Goal: Task Accomplishment & Management: Complete application form

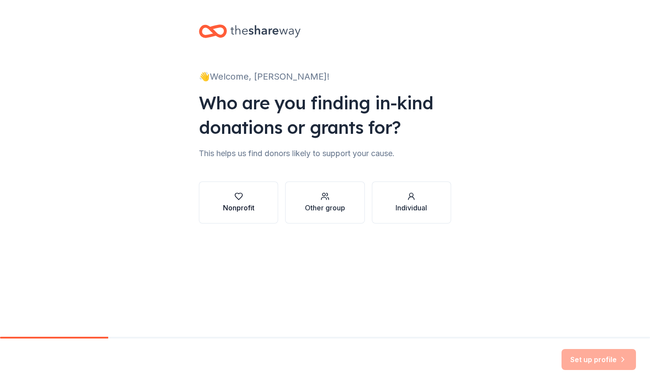
click at [235, 203] on div "Nonprofit" at bounding box center [239, 208] width 32 height 11
click at [253, 219] on button "Nonprofit" at bounding box center [238, 203] width 79 height 42
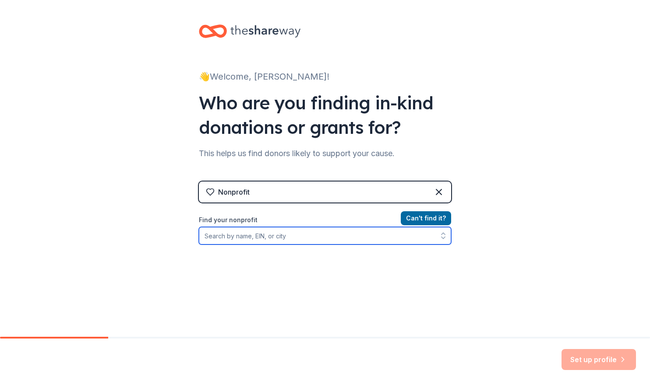
click at [240, 239] on input "Find your nonprofit" at bounding box center [325, 236] width 252 height 18
paste input "[US_EMPLOYER_IDENTIFICATION_NUMBER]"
type input "[US_EMPLOYER_IDENTIFICATION_NUMBER]"
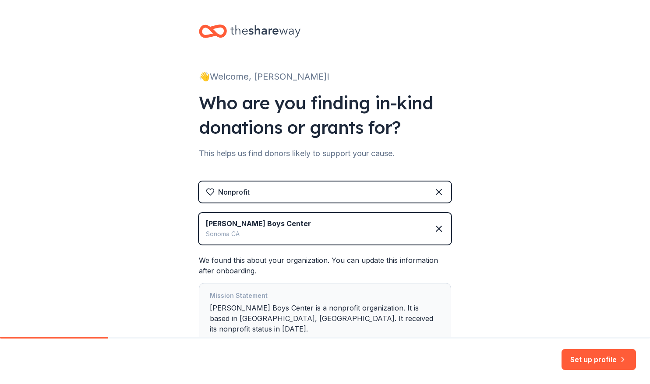
scroll to position [57, 0]
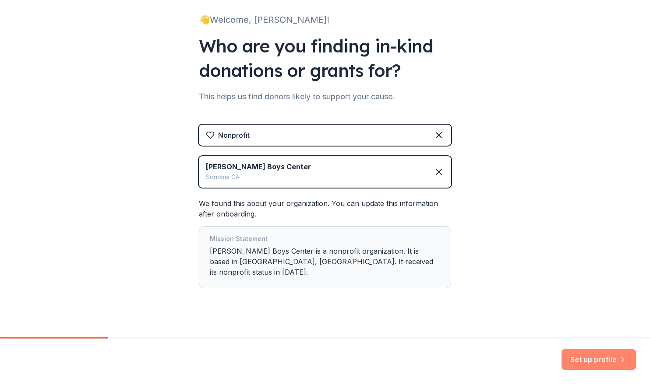
click at [588, 359] on button "Set up profile" at bounding box center [598, 359] width 74 height 21
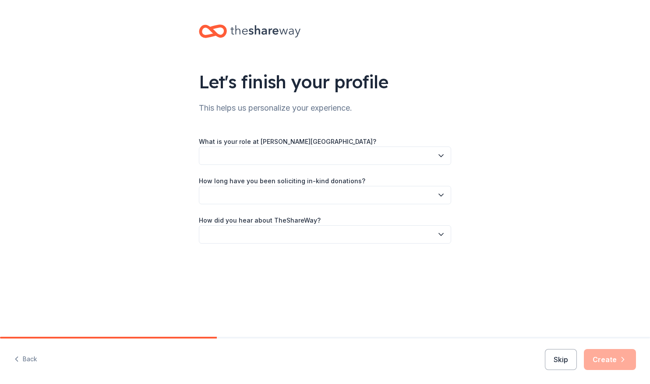
click at [352, 158] on button "button" at bounding box center [325, 156] width 252 height 18
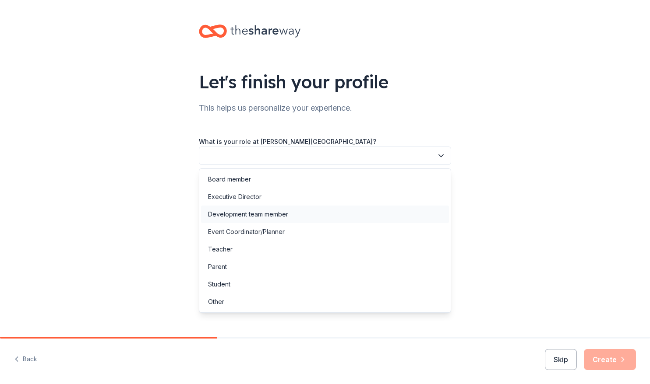
click at [251, 211] on div "Development team member" at bounding box center [248, 214] width 80 height 11
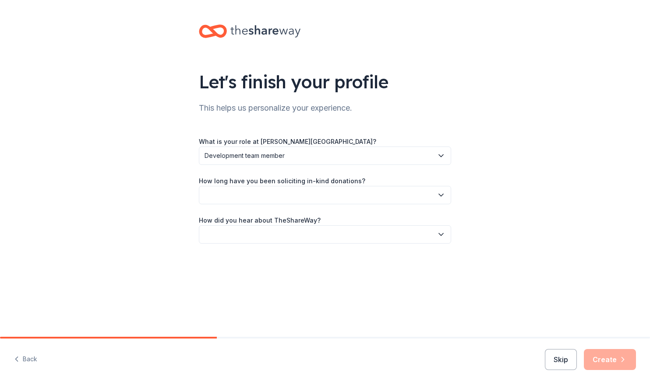
click at [270, 190] on button "button" at bounding box center [325, 195] width 252 height 18
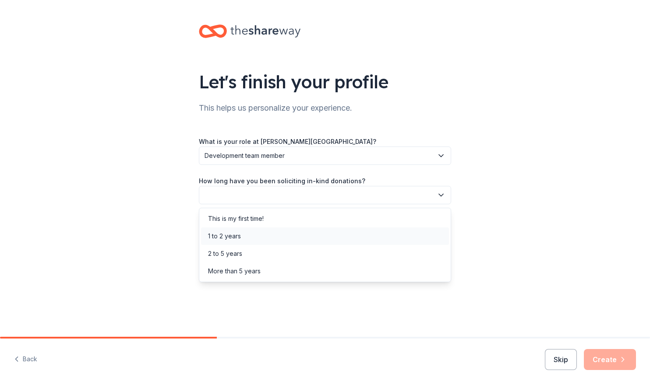
click at [232, 234] on div "1 to 2 years" at bounding box center [224, 236] width 33 height 11
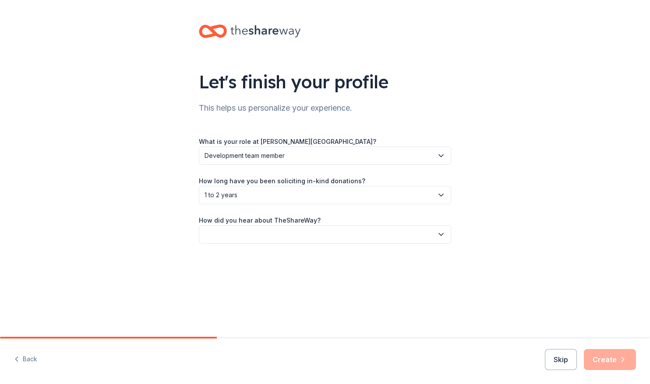
click at [434, 239] on button "button" at bounding box center [325, 234] width 252 height 18
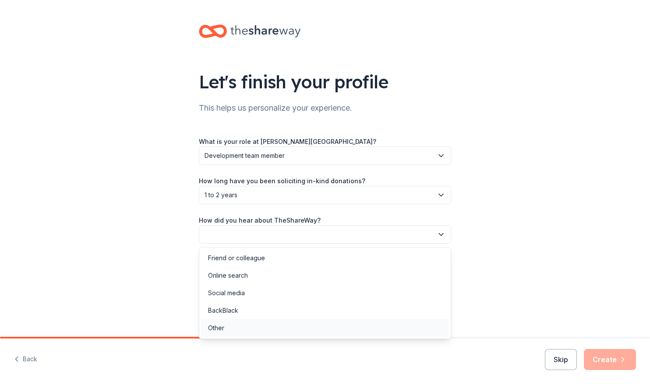
click at [220, 331] on div "Other" at bounding box center [216, 328] width 16 height 11
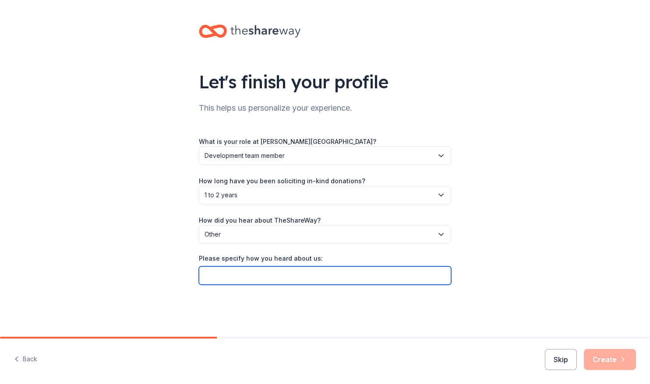
click at [225, 271] on input "Please specify how you heard about us:" at bounding box center [325, 276] width 252 height 18
type input "Golf Galaxy"
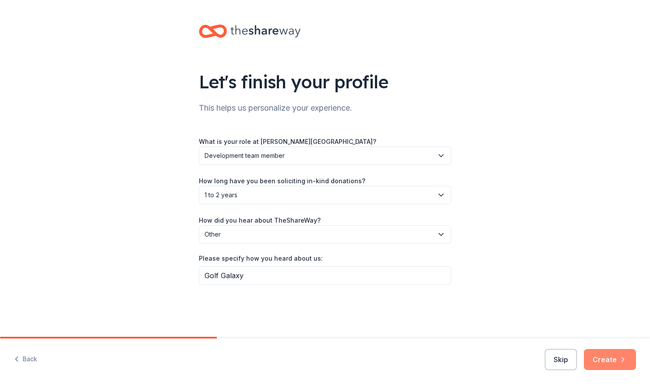
click at [610, 360] on button "Create" at bounding box center [610, 359] width 52 height 21
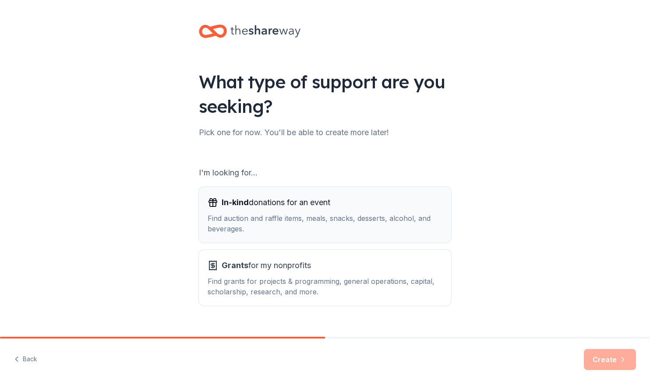
click at [378, 209] on div "In-kind donations for an event" at bounding box center [324, 203] width 235 height 14
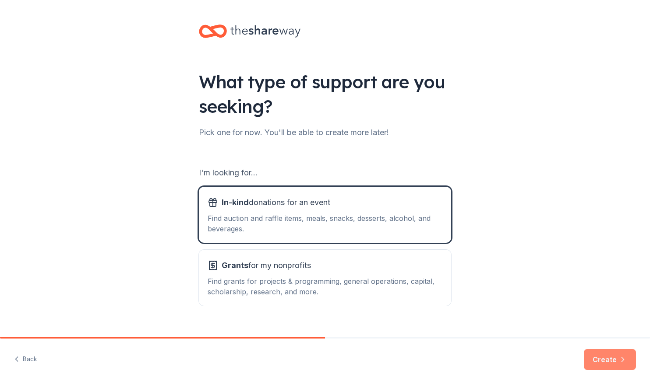
click at [599, 357] on button "Create" at bounding box center [610, 359] width 52 height 21
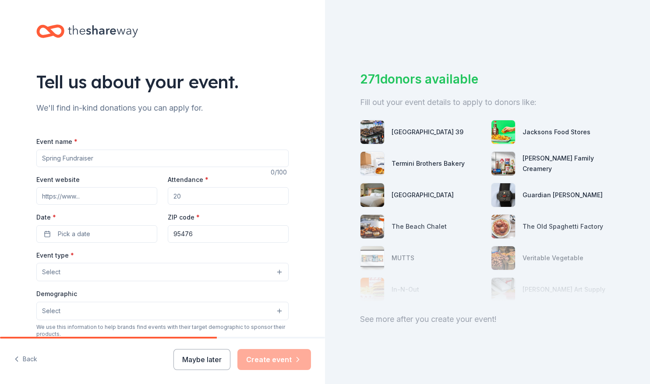
click at [103, 154] on input "Event name *" at bounding box center [162, 159] width 252 height 18
type input "26th Annual [PERSON_NAME] Center Golf Classic"
click at [67, 194] on input "Event website" at bounding box center [96, 196] width 121 height 18
paste input "https://hannacenter.org/calendar/26th-annual-golf-classic/"
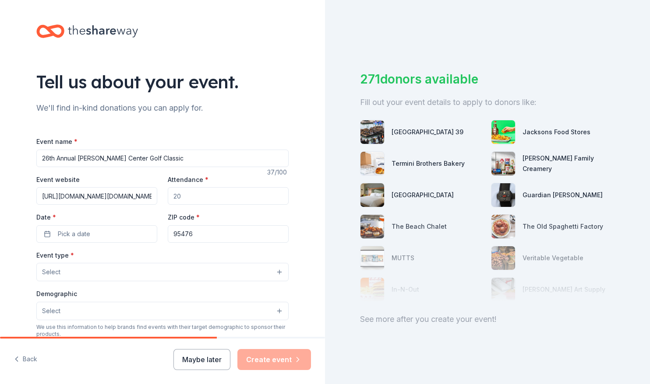
scroll to position [0, 233]
type input "https://hannacenter.org/calendar/26th-annual-golf-classic/https://hannacenter.o…"
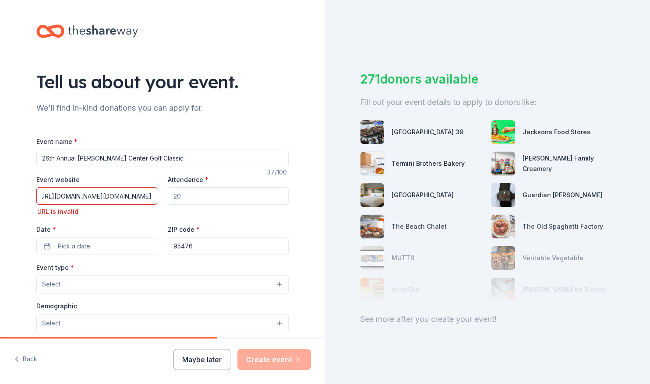
scroll to position [0, 0]
click at [314, 306] on div "Tell us about your event. We'll find in-kind donations you can apply for. Event…" at bounding box center [162, 297] width 325 height 595
drag, startPoint x: 193, startPoint y: 199, endPoint x: 146, endPoint y: 203, distance: 46.6
click at [146, 203] on div "Event website https://hannacenter.org/calendar/26th-annual-golf-classic/https:/…" at bounding box center [162, 214] width 252 height 81
type input "150"
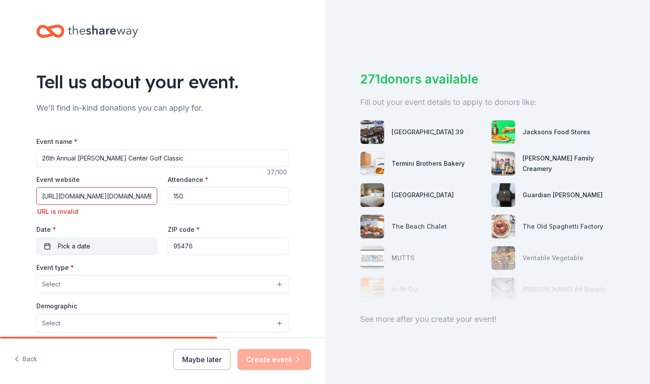
click at [107, 247] on button "Pick a date" at bounding box center [96, 247] width 121 height 18
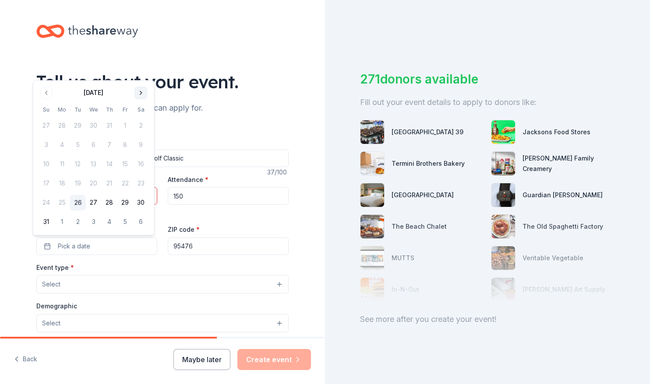
click at [137, 95] on button "Go to next month" at bounding box center [141, 93] width 12 height 12
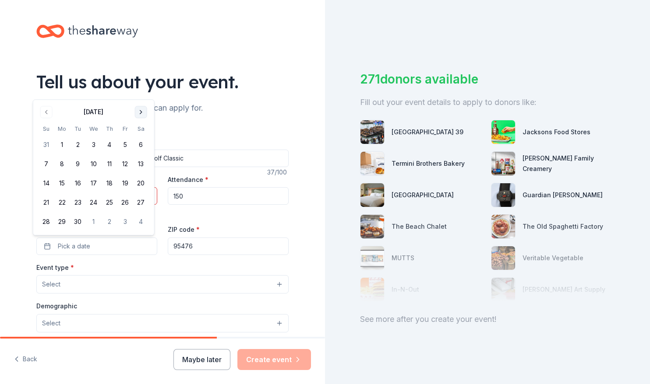
click at [143, 114] on button "Go to next month" at bounding box center [141, 112] width 12 height 12
click at [65, 163] on button "6" at bounding box center [62, 165] width 16 height 16
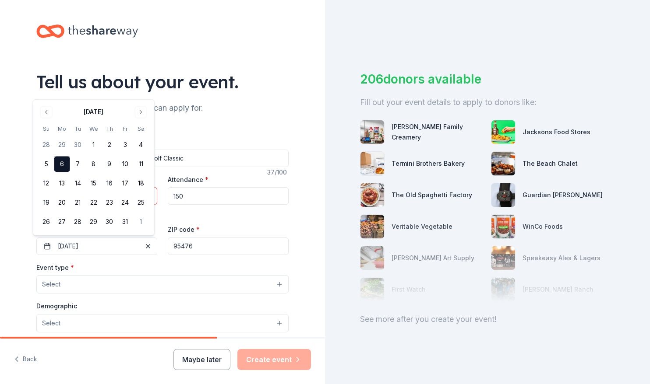
click at [215, 213] on div "Attendance * 150" at bounding box center [228, 195] width 121 height 43
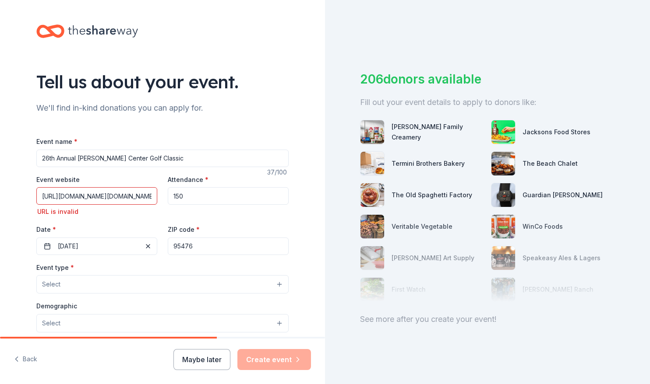
click at [87, 194] on input "https://hannacenter.org/calendar/26th-annual-golf-classic/https://hannacenter.o…" at bounding box center [96, 196] width 121 height 18
click at [91, 197] on input "https://hannacenter.org/calendar/26th-annual-golf-classic/https://hannacenter.o…" at bounding box center [96, 196] width 121 height 18
click at [8, 198] on div "Tell us about your event. We'll find in-kind donations you can apply for. Event…" at bounding box center [162, 297] width 325 height 595
click at [116, 196] on input "https://hannacenter.org/calendar/26th-annual-golf-classic/https://hannacenter.o…" at bounding box center [96, 196] width 121 height 18
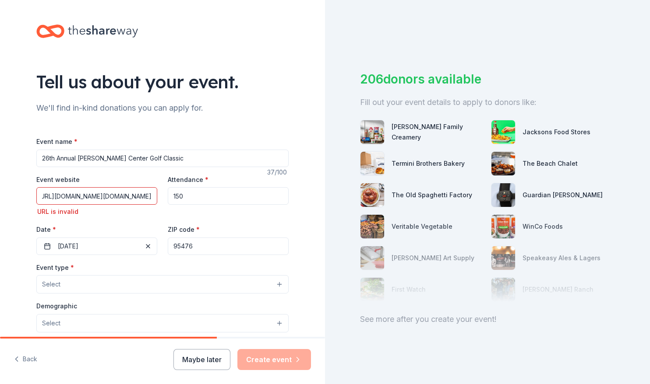
drag, startPoint x: 38, startPoint y: 194, endPoint x: 275, endPoint y: 210, distance: 237.3
click at [275, 210] on div "Event website https://hannacenter.org/calendar/26th-annual-golf-classic/https:/…" at bounding box center [162, 214] width 252 height 81
paste input "https://hannacenter.org/calendar/26th-annual-golf-classic/"
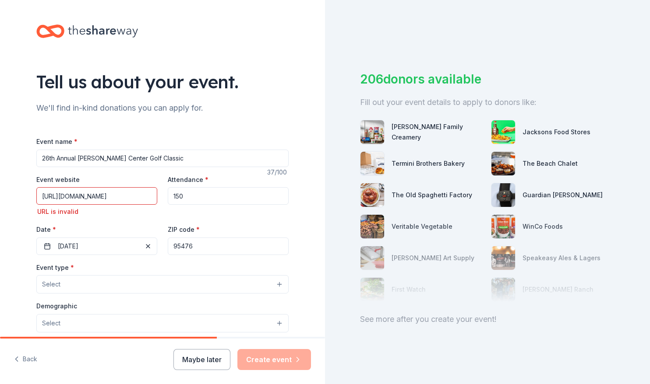
type input "https://hannacenter.org/calendar/26th-annual-golf-classic/"
click at [115, 225] on div "Date * 10/06/2025" at bounding box center [96, 239] width 121 height 31
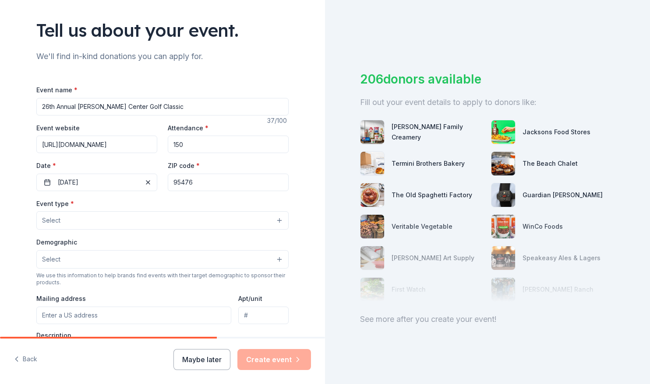
scroll to position [54, 0]
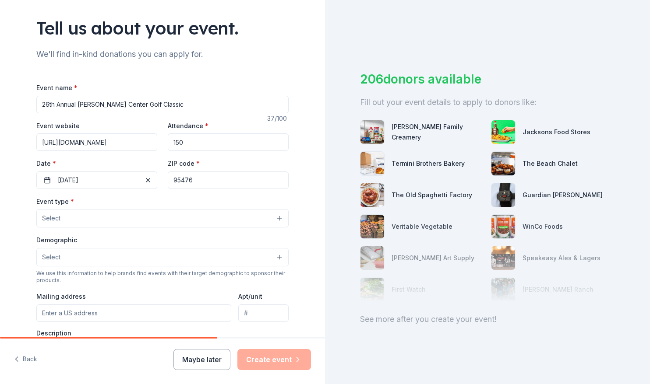
click at [206, 215] on button "Select" at bounding box center [162, 218] width 252 height 18
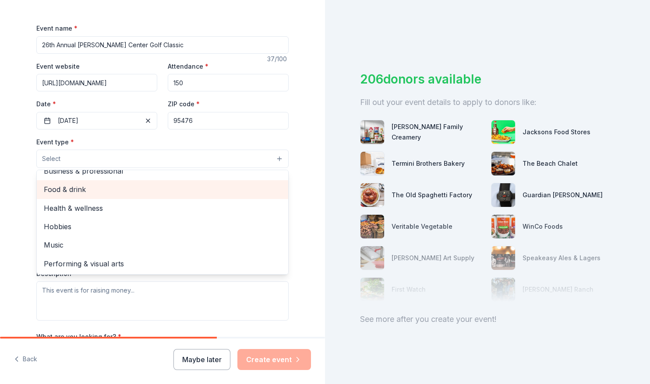
scroll to position [0, 0]
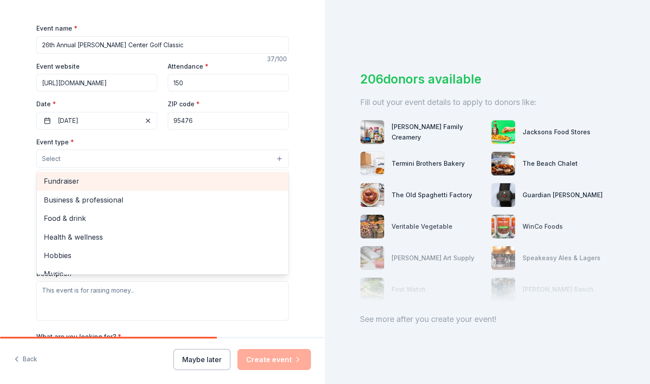
click at [100, 178] on span "Fundraiser" at bounding box center [162, 181] width 237 height 11
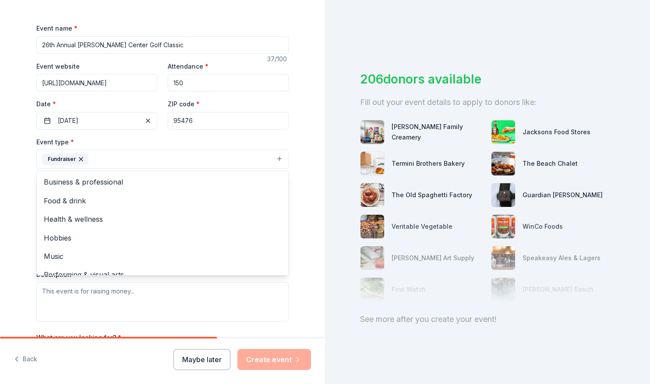
click at [8, 218] on div "Tell us about your event. We'll find in-kind donations you can apply for. Event…" at bounding box center [162, 179] width 325 height 584
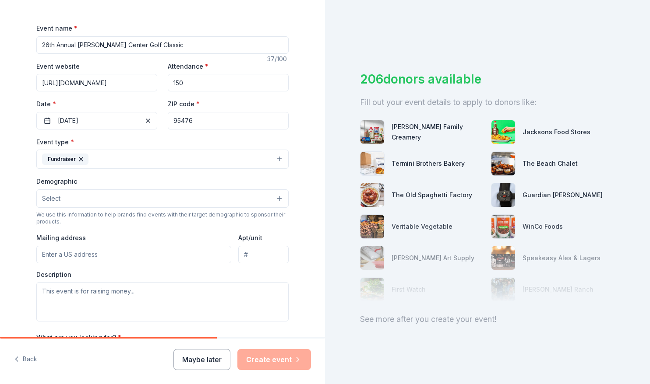
click at [268, 198] on button "Select" at bounding box center [162, 199] width 252 height 18
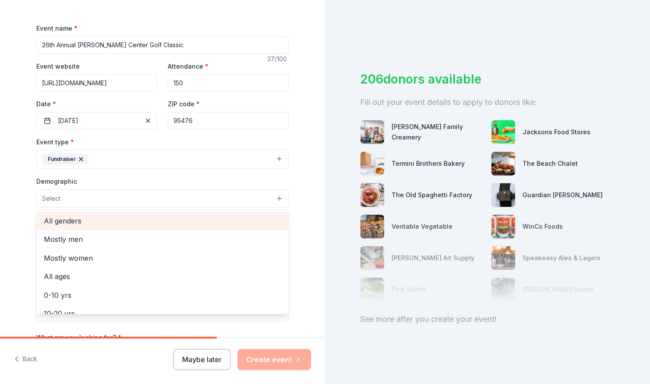
click at [224, 220] on span "All genders" at bounding box center [162, 220] width 237 height 11
click at [169, 219] on span "Mostly men" at bounding box center [162, 221] width 237 height 11
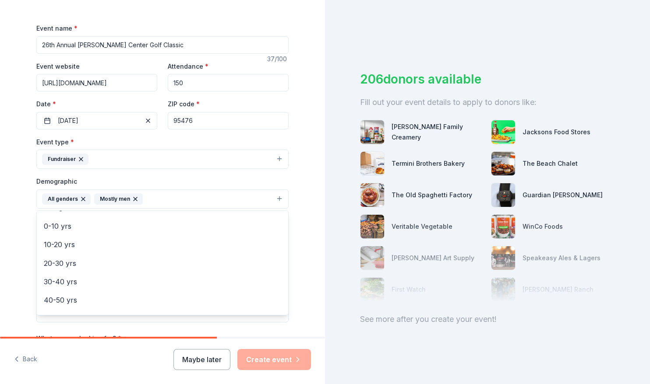
scroll to position [36, 0]
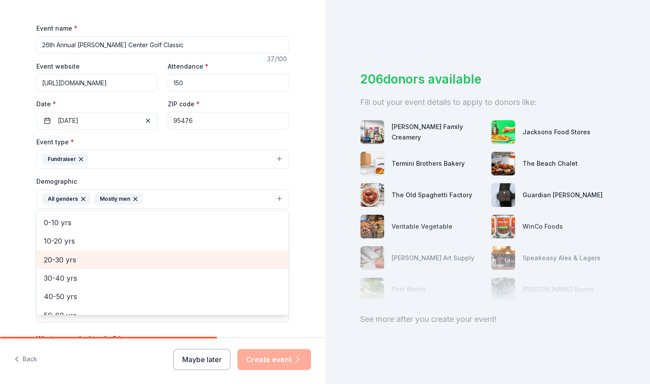
click at [64, 259] on span "20-30 yrs" at bounding box center [162, 259] width 237 height 11
click at [65, 258] on span "30-40 yrs" at bounding box center [162, 259] width 237 height 11
click at [63, 258] on span "40-50 yrs" at bounding box center [162, 259] width 237 height 11
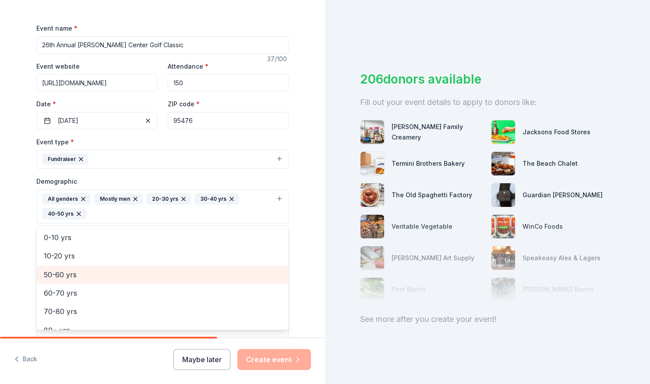
click at [63, 272] on span "50-60 yrs" at bounding box center [162, 274] width 237 height 11
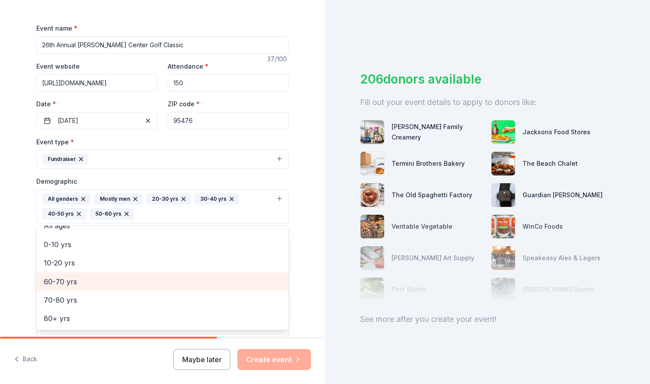
scroll to position [29, 0]
click at [58, 281] on span "60-70 yrs" at bounding box center [162, 282] width 237 height 11
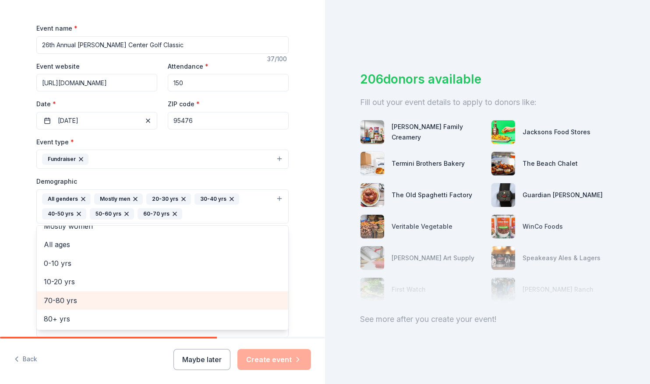
click at [65, 295] on span "70-80 yrs" at bounding box center [162, 300] width 237 height 11
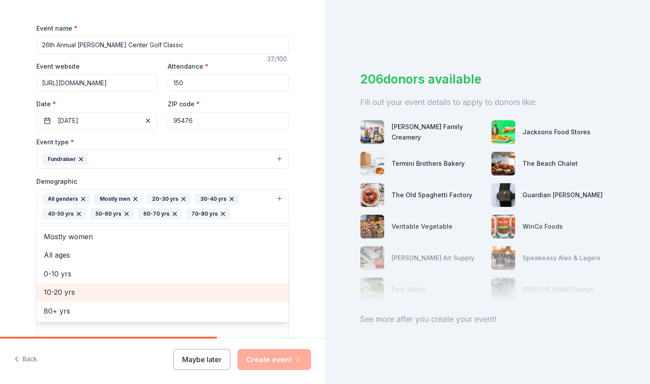
scroll to position [0, 0]
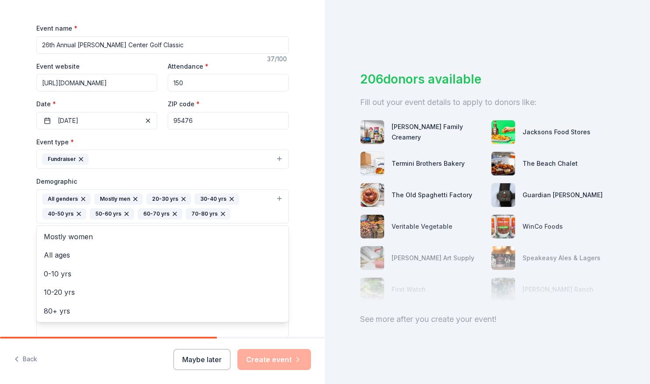
click at [312, 295] on div "Tell us about your event. We'll find in-kind donations you can apply for. Event…" at bounding box center [162, 186] width 325 height 599
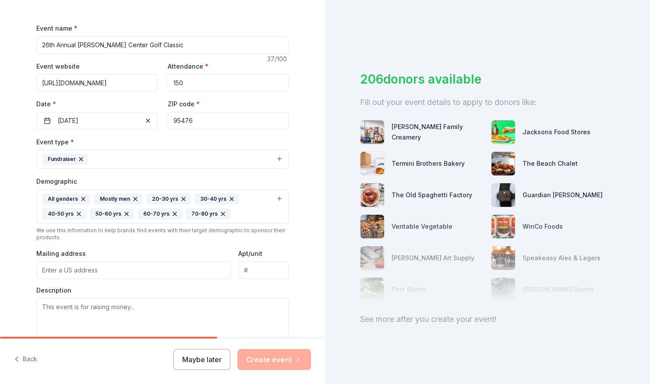
click at [119, 266] on input "Mailing address" at bounding box center [133, 271] width 195 height 18
type input "17000 Arnold Drive, Sonoma, CA 95476"
type input "www.hannacenter.org"
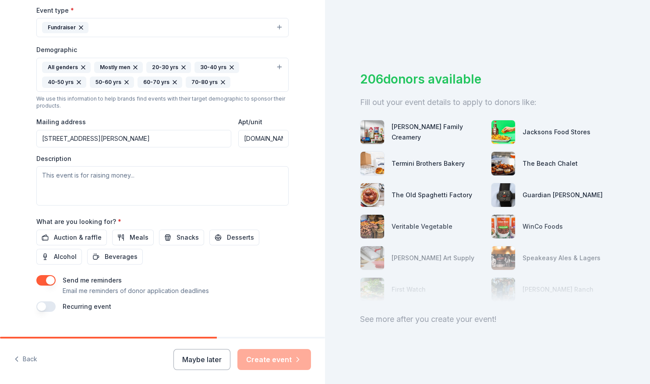
scroll to position [246, 0]
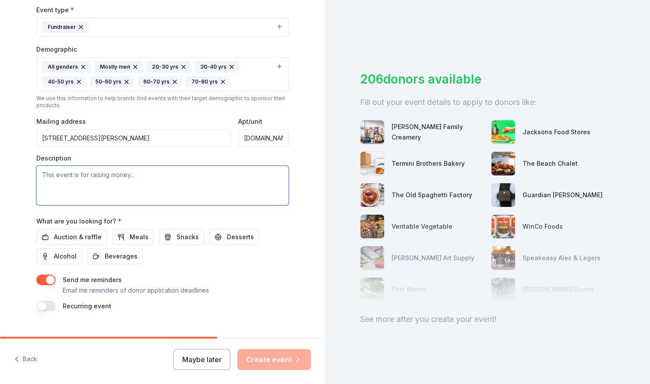
click at [92, 172] on textarea at bounding box center [162, 185] width 252 height 39
click at [78, 173] on textarea "Hanna Center Recreation Program" at bounding box center [162, 185] width 252 height 39
click at [153, 175] on textarea "Hanna Center: Recreation Program" at bounding box center [162, 185] width 252 height 39
paste textarea "Driving Recreation Forward Every day at Hanna, something beautiful happens. The…"
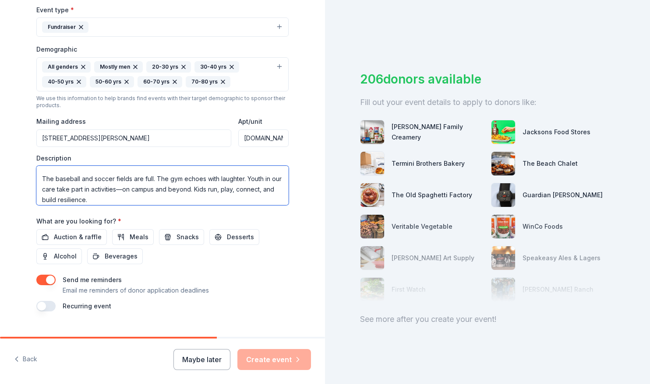
scroll to position [35, 0]
drag, startPoint x: 108, startPoint y: 197, endPoint x: 31, endPoint y: 169, distance: 82.3
click at [31, 169] on div "Tell us about your event. We'll find in-kind donations you can apply for. Event…" at bounding box center [162, 53] width 280 height 599
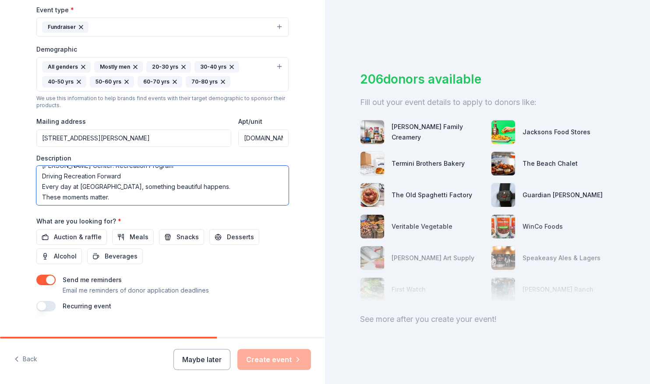
scroll to position [17, 0]
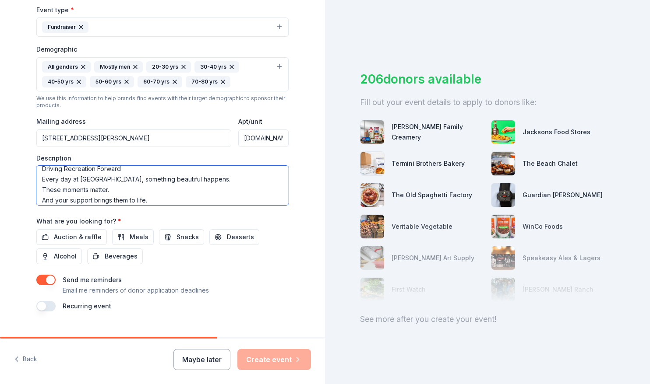
drag, startPoint x: 175, startPoint y: 187, endPoint x: 30, endPoint y: 178, distance: 145.2
click at [30, 178] on div "Tell us about your event. We'll find in-kind donations you can apply for. Event…" at bounding box center [162, 53] width 280 height 599
drag, startPoint x: 156, startPoint y: 198, endPoint x: 36, endPoint y: 186, distance: 120.6
click at [36, 186] on textarea "Hanna Center: Recreation Program Driving Recreation Forward These moments matte…" at bounding box center [162, 185] width 252 height 39
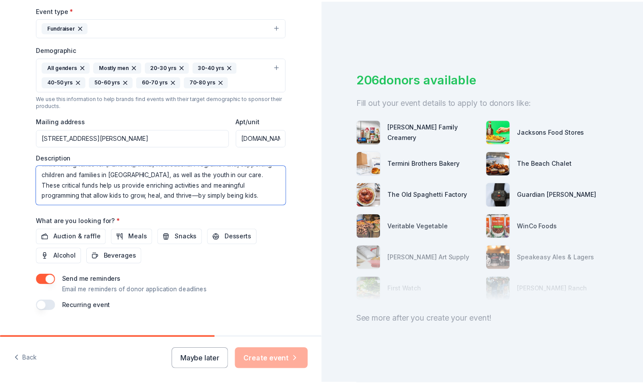
scroll to position [259, 0]
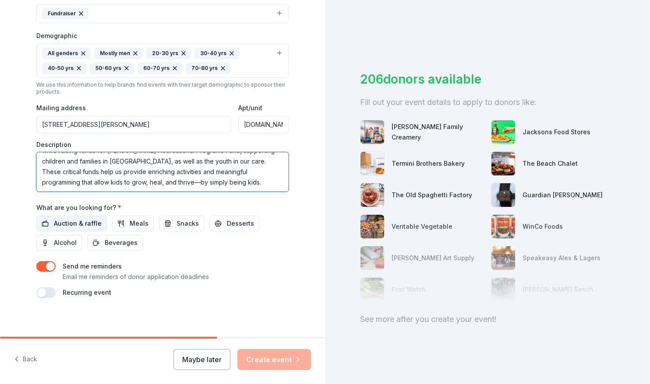
type textarea "Hanna Center: Recreation Program Driving Recreation Forward Through our Golf Cl…"
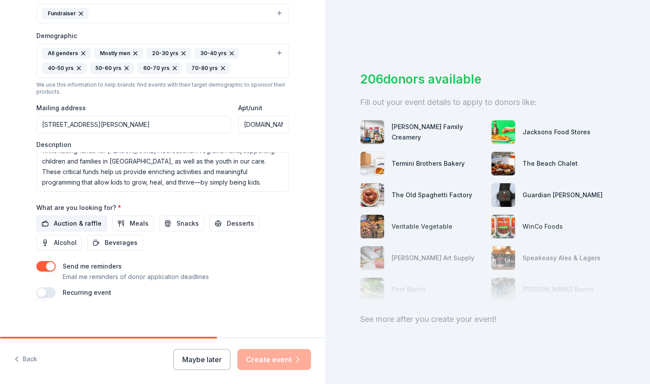
click at [75, 220] on span "Auction & raffle" at bounding box center [78, 223] width 48 height 11
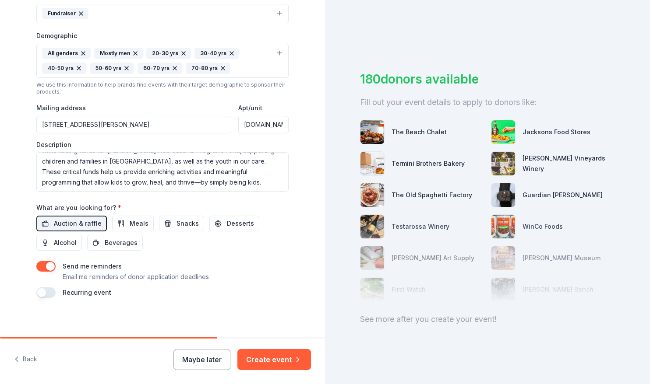
click at [234, 301] on div "Tell us about your event. We'll find in-kind donations you can apply for. Event…" at bounding box center [162, 40] width 280 height 599
click at [296, 363] on icon "button" at bounding box center [297, 359] width 9 height 9
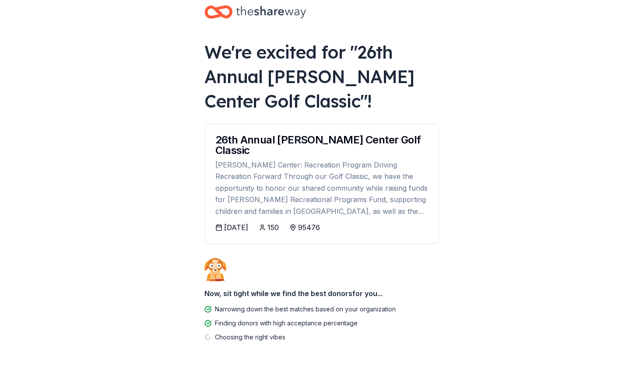
scroll to position [21, 0]
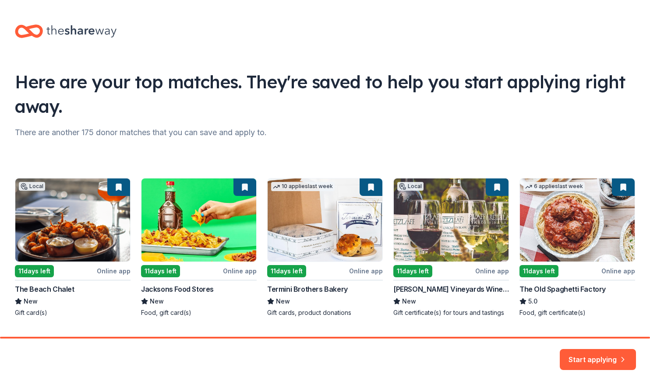
click at [206, 99] on div "Here are your top matches. They're saved to help you start applying right away." at bounding box center [325, 94] width 620 height 49
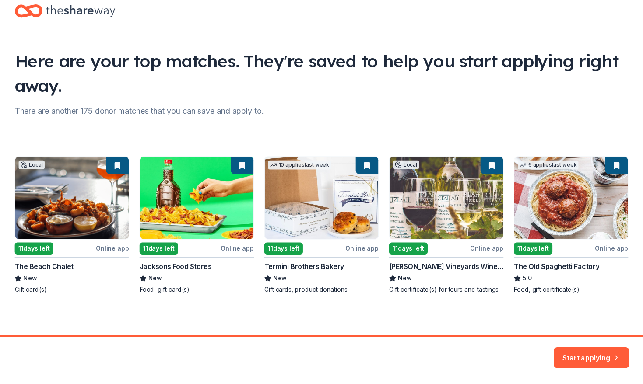
scroll to position [22, 0]
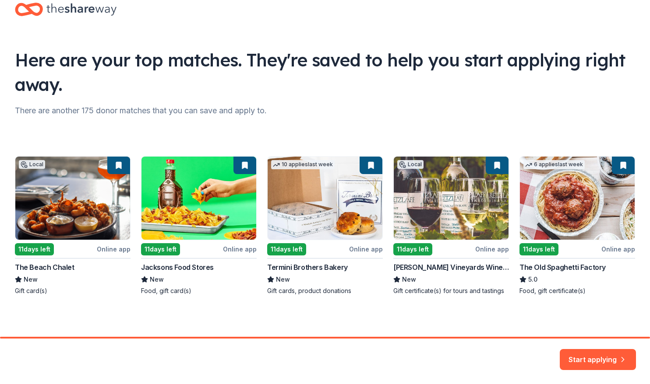
click at [113, 166] on div "Local 11 days left Online app The Beach Chalet New Gift card(s) 11 days left On…" at bounding box center [325, 225] width 620 height 139
click at [627, 359] on button "Start applying" at bounding box center [597, 354] width 76 height 21
click at [594, 360] on div "Start applying" at bounding box center [597, 359] width 76 height 21
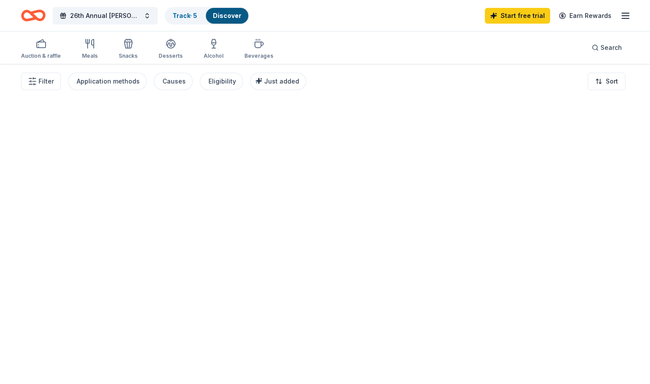
click at [591, 355] on div at bounding box center [325, 224] width 650 height 320
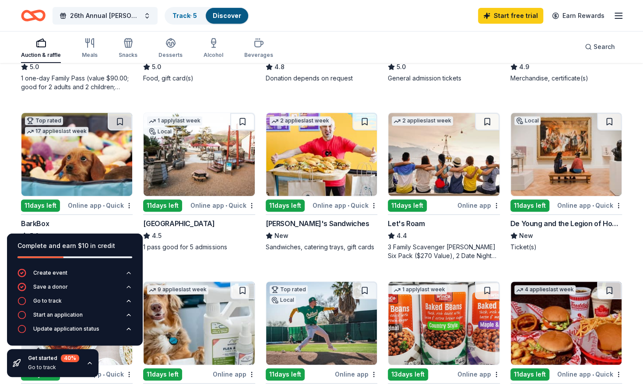
scroll to position [217, 0]
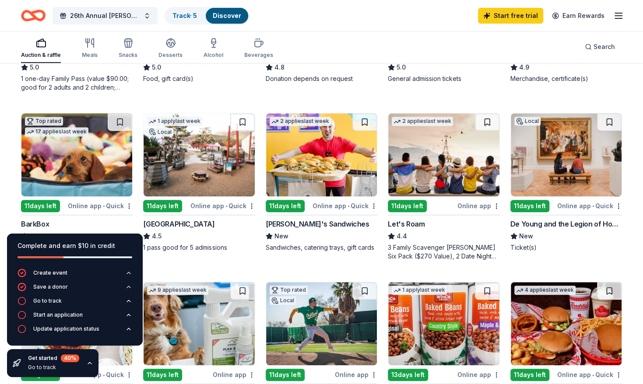
click at [539, 207] on div "11 days left" at bounding box center [529, 206] width 39 height 12
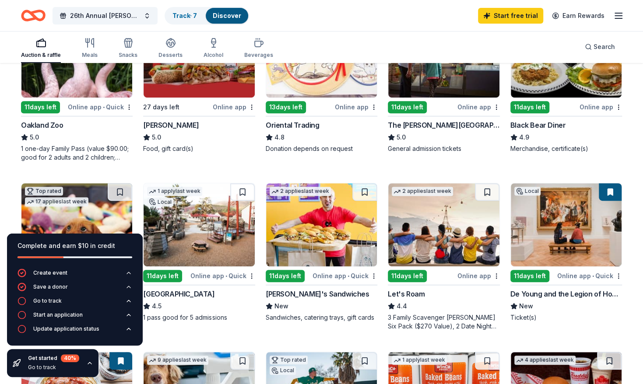
scroll to position [0, 0]
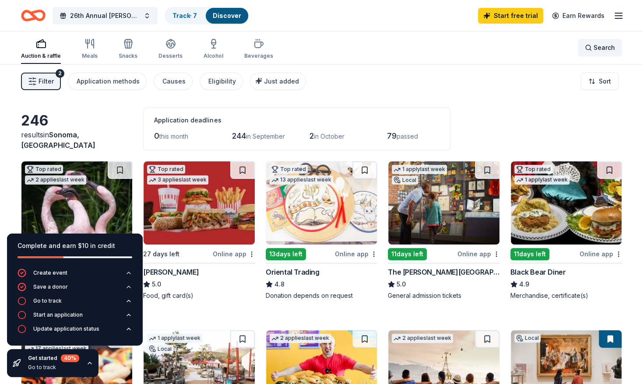
click at [601, 46] on span "Search" at bounding box center [604, 47] width 21 height 11
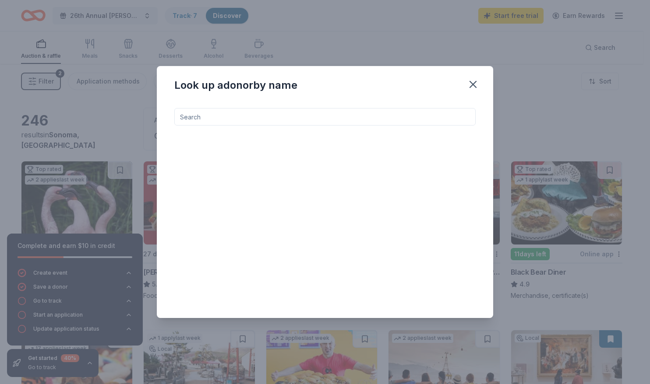
click at [271, 120] on input at bounding box center [324, 117] width 301 height 18
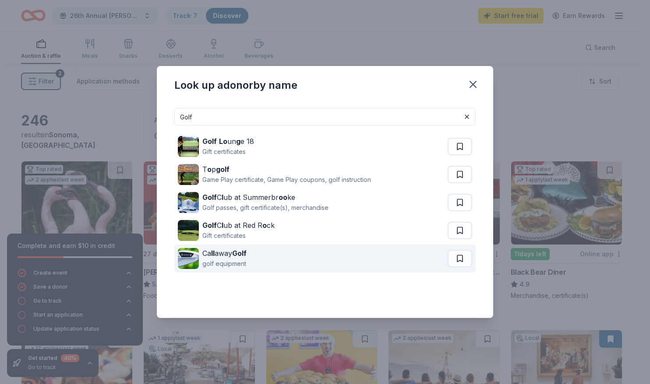
type input "Golf"
click at [218, 253] on div "Ca ll away Golf" at bounding box center [224, 253] width 44 height 11
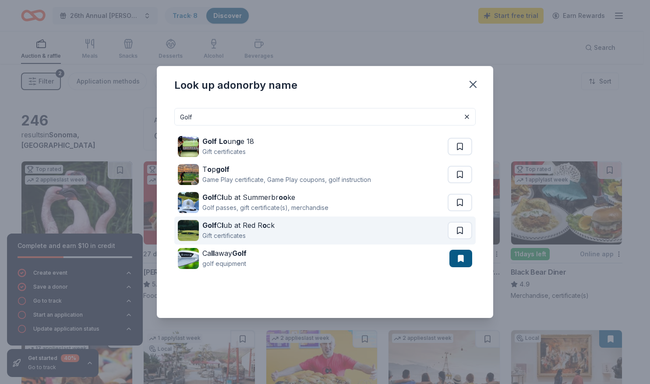
click at [255, 230] on div "Golf C l ub at Red R o ck" at bounding box center [238, 225] width 72 height 11
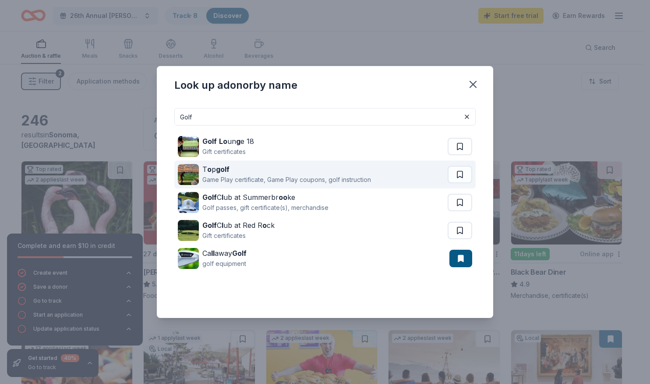
click at [245, 179] on div "Game Play certificate, Game Play coupons, golf instruction" at bounding box center [286, 180] width 169 height 11
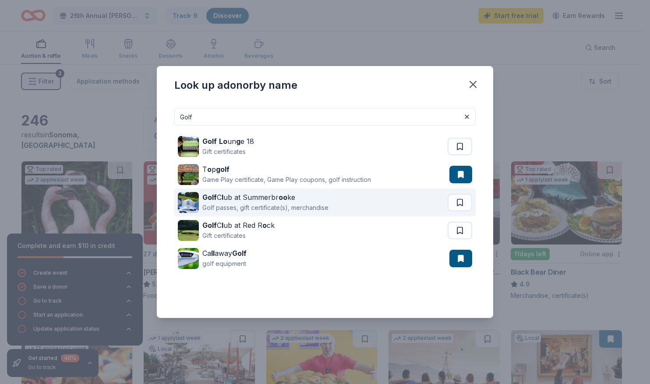
click at [217, 197] on div "Golf C l ub at Summerbr oo ke" at bounding box center [265, 197] width 126 height 11
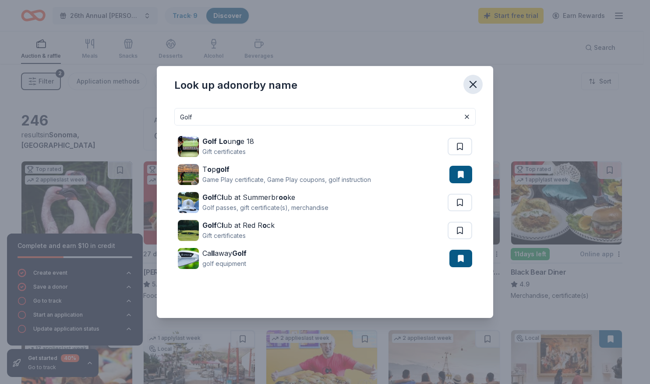
click at [468, 84] on icon "button" at bounding box center [473, 84] width 12 height 12
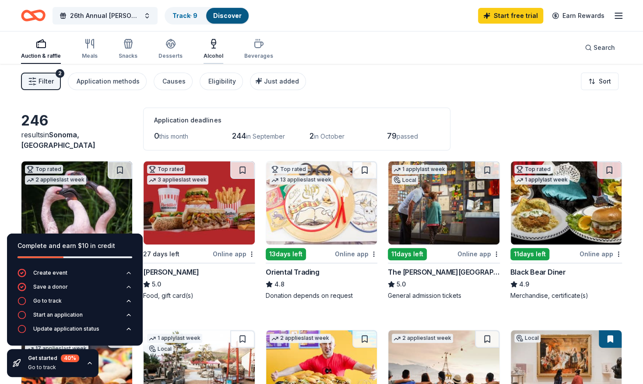
click at [209, 49] on div "Alcohol" at bounding box center [214, 49] width 20 height 21
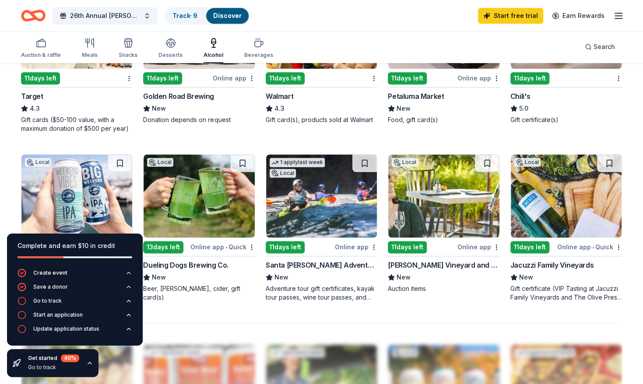
scroll to position [510, 0]
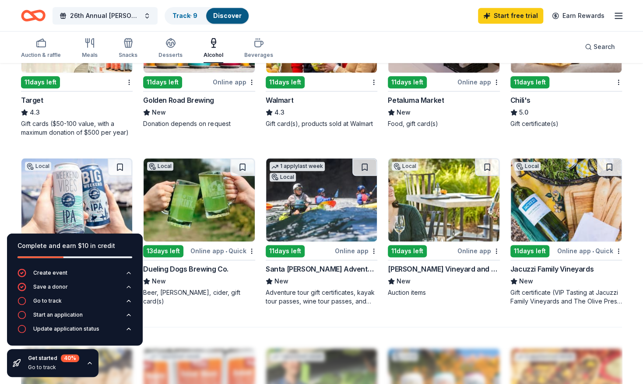
click at [317, 252] on div "11 days left" at bounding box center [299, 251] width 67 height 11
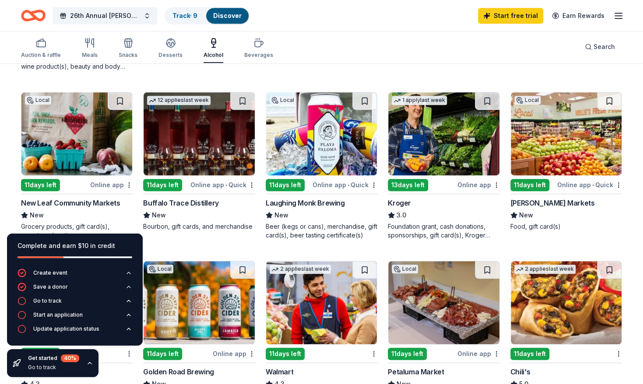
scroll to position [237, 0]
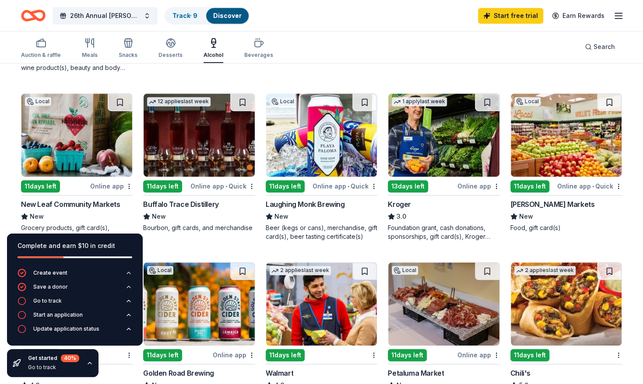
click at [241, 184] on div "Online app • Quick" at bounding box center [222, 186] width 65 height 11
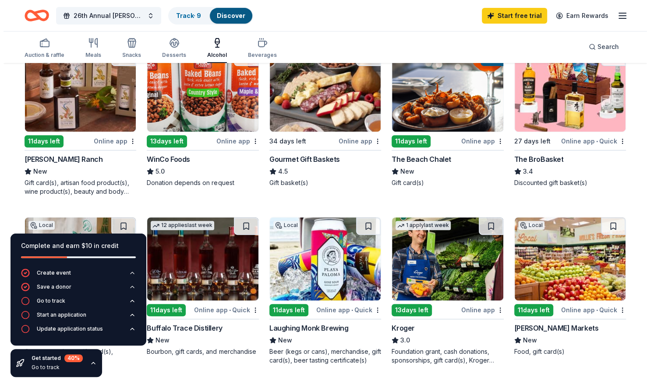
scroll to position [0, 0]
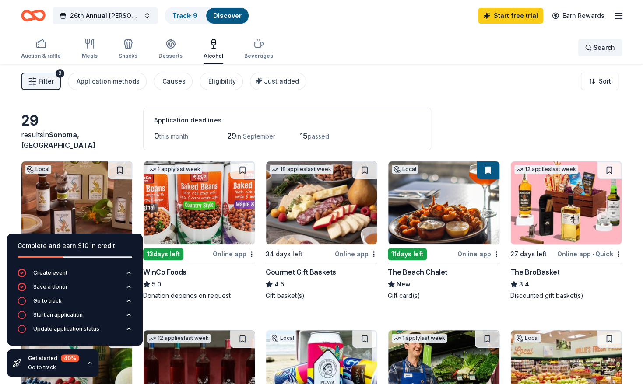
click at [604, 49] on span "Search" at bounding box center [604, 47] width 21 height 11
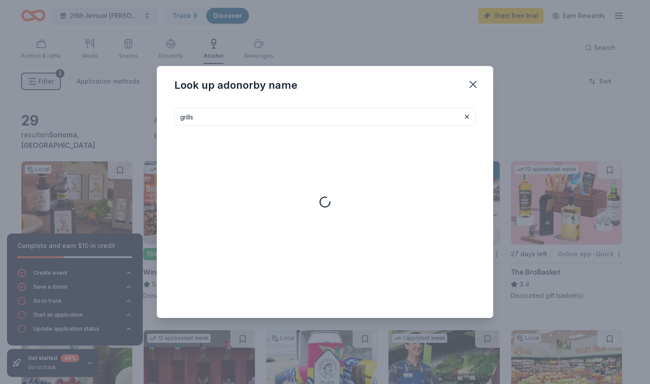
type input "grills"
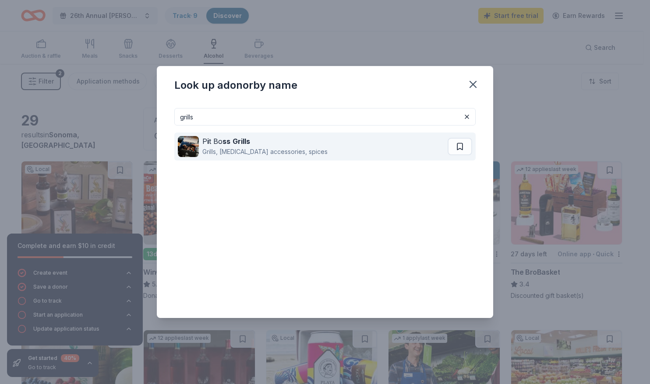
click at [229, 134] on div "P i t Bo ss Grills Grills, outdoor cooking accessories, spices" at bounding box center [313, 147] width 270 height 28
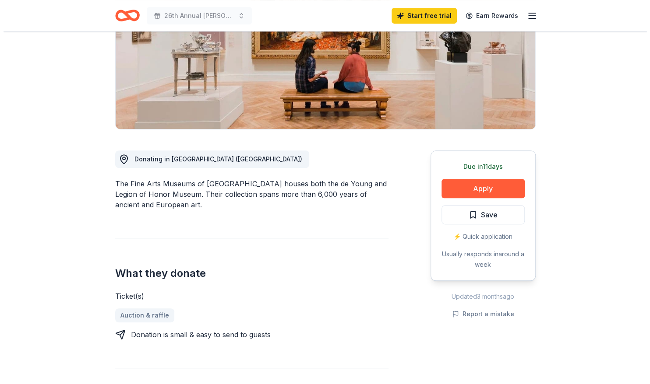
scroll to position [133, 0]
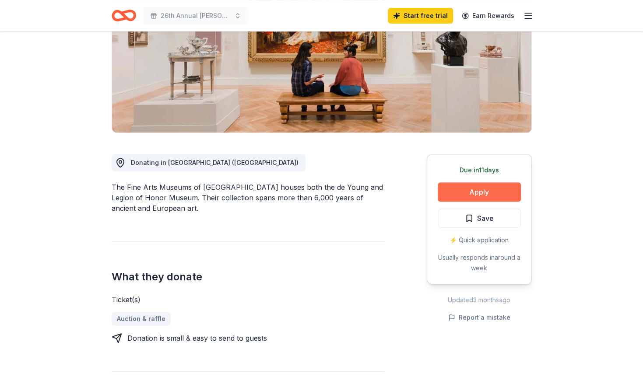
click at [485, 193] on button "Apply" at bounding box center [479, 192] width 83 height 19
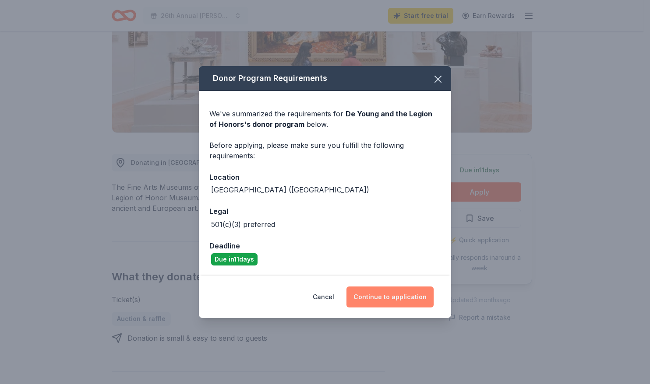
click at [406, 294] on button "Continue to application" at bounding box center [389, 297] width 87 height 21
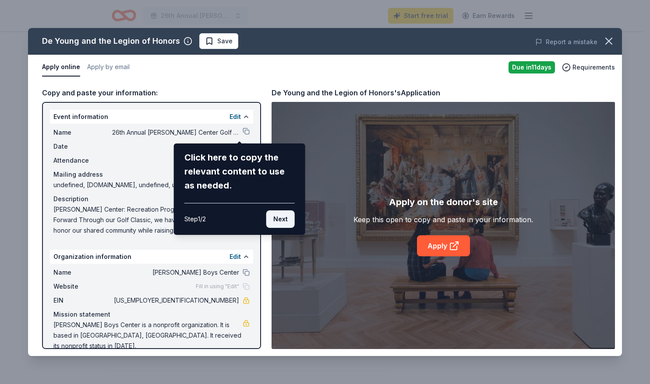
click at [288, 222] on button "Next" at bounding box center [280, 220] width 28 height 18
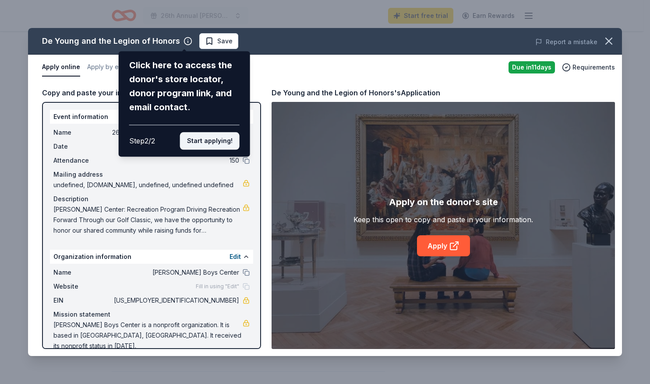
click at [222, 143] on button "Start applying!" at bounding box center [210, 141] width 60 height 18
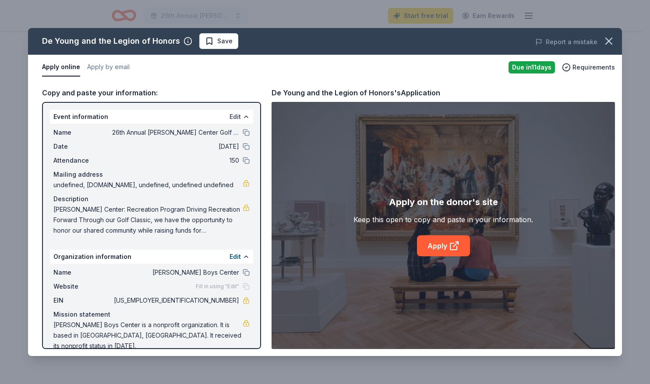
click at [233, 119] on button "Edit" at bounding box center [234, 117] width 11 height 11
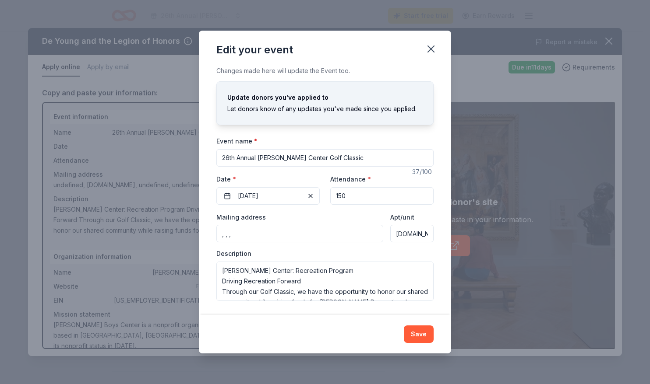
click at [275, 230] on input ", , ," at bounding box center [299, 234] width 167 height 18
drag, startPoint x: 234, startPoint y: 235, endPoint x: 190, endPoint y: 236, distance: 43.8
click at [190, 236] on div "Edit your event Changes made here will update the Event too. Update donors you'…" at bounding box center [325, 192] width 650 height 384
drag, startPoint x: 393, startPoint y: 235, endPoint x: 485, endPoint y: 233, distance: 92.4
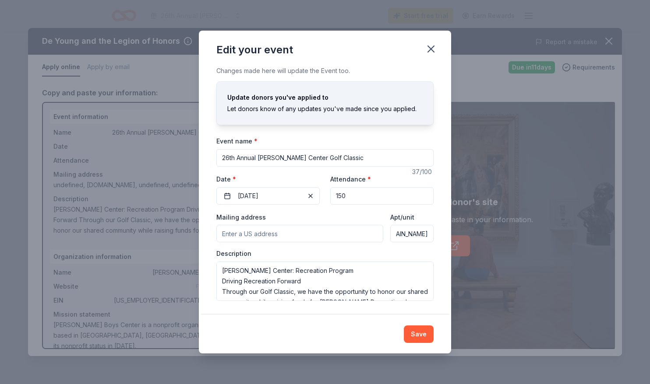
click at [485, 233] on div "Edit your event Changes made here will update the Event too. Update donors you'…" at bounding box center [325, 192] width 650 height 384
type input ", , ,"
drag, startPoint x: 401, startPoint y: 235, endPoint x: 393, endPoint y: 236, distance: 8.4
click at [393, 236] on input "Apt/unit" at bounding box center [411, 234] width 43 height 18
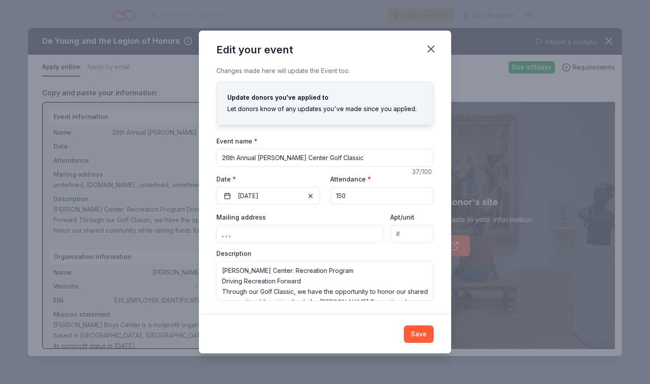
click at [295, 236] on input ", , ," at bounding box center [299, 234] width 167 height 18
drag, startPoint x: 249, startPoint y: 232, endPoint x: 189, endPoint y: 235, distance: 60.5
click at [189, 235] on div "Edit your event Changes made here will update the Event too. Update donors you'…" at bounding box center [325, 192] width 650 height 384
click at [238, 228] on input "Mailing address" at bounding box center [299, 234] width 167 height 18
click at [264, 233] on input "Mailing address" at bounding box center [299, 234] width 167 height 18
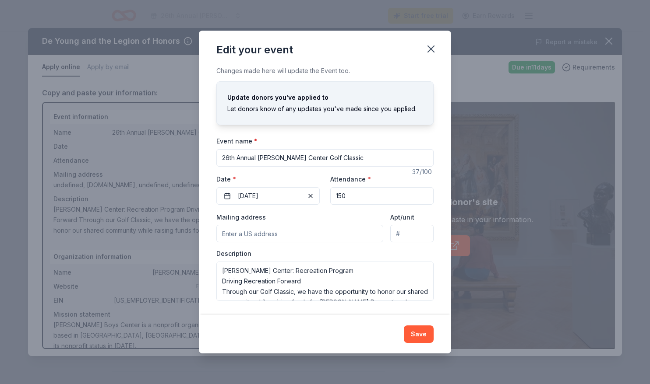
click at [285, 251] on div "Description Hanna Center: Recreation Program Driving Recreation Forward Through…" at bounding box center [324, 276] width 217 height 52
click at [267, 225] on input "Mailing address" at bounding box center [299, 234] width 167 height 18
type input "17000 Arnold Drive, Sonoma, CA, 95476"
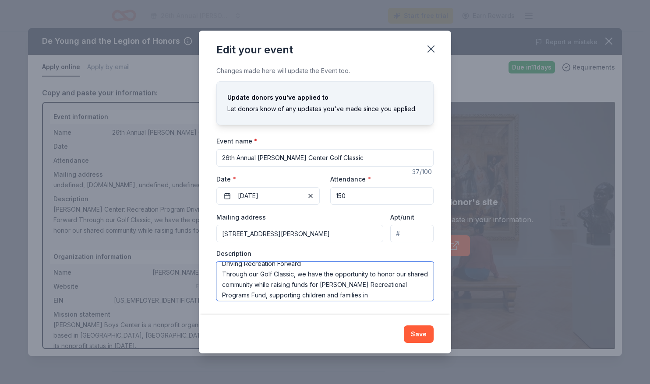
scroll to position [53, 0]
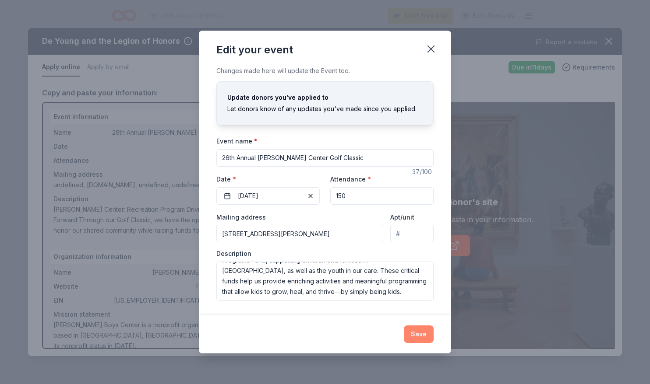
click at [422, 332] on button "Save" at bounding box center [419, 335] width 30 height 18
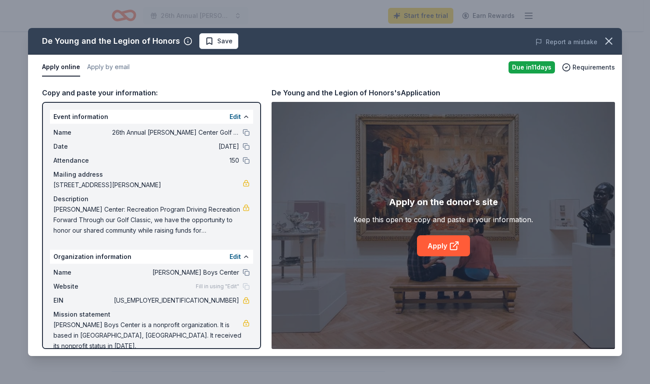
scroll to position [3, 0]
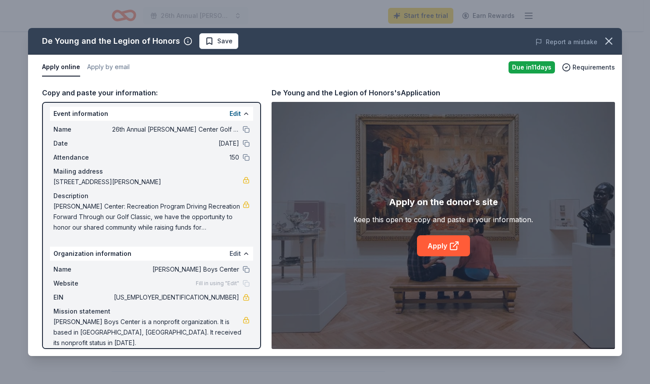
click at [231, 252] on button "Edit" at bounding box center [234, 254] width 11 height 11
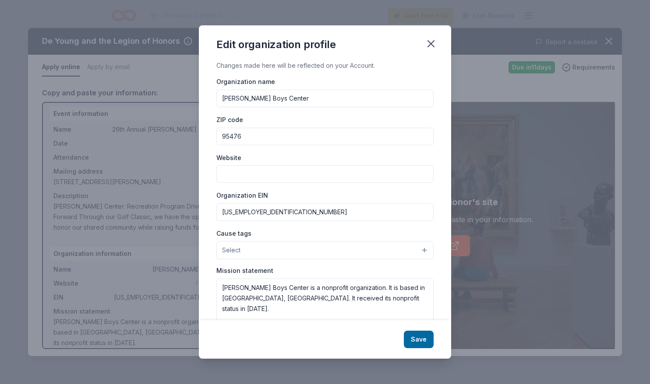
drag, startPoint x: 257, startPoint y: 98, endPoint x: 242, endPoint y: 99, distance: 15.8
click at [242, 99] on input "Hanna Boys Center" at bounding box center [324, 99] width 217 height 18
type input "Hanna Center"
click at [264, 169] on input "Website" at bounding box center [324, 174] width 217 height 18
paste input "https://hannacenter.org/"
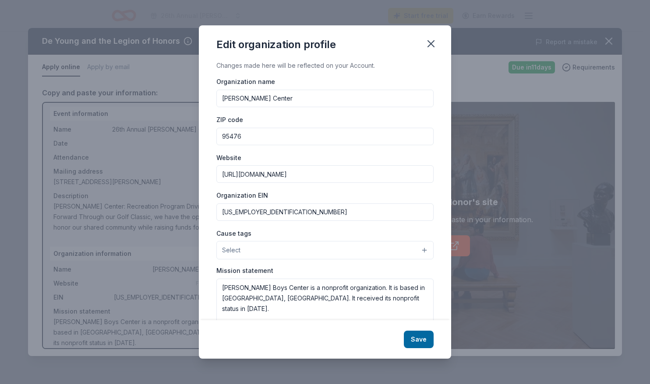
type input "https://hannacenter.org/"
click at [348, 226] on div "Organization name Hanna Center ZIP code 95476 Website https://hannacenter.org/ …" at bounding box center [324, 207] width 217 height 263
click at [397, 249] on button "Select" at bounding box center [324, 250] width 217 height 18
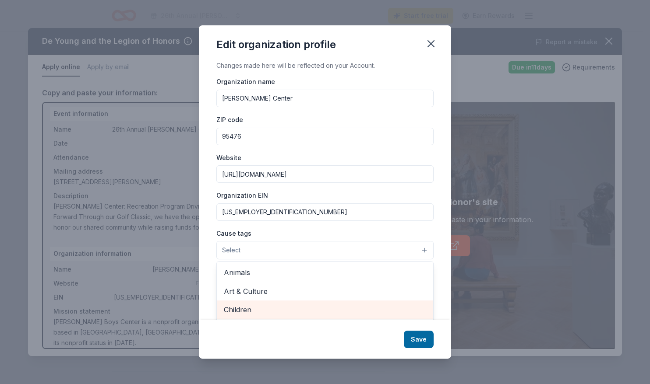
click at [279, 307] on span "Children" at bounding box center [325, 309] width 202 height 11
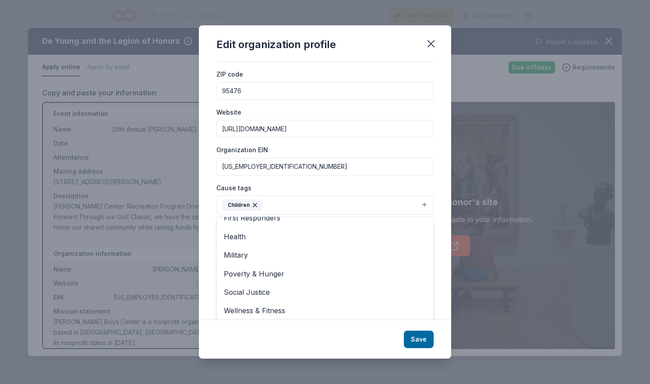
scroll to position [103, 0]
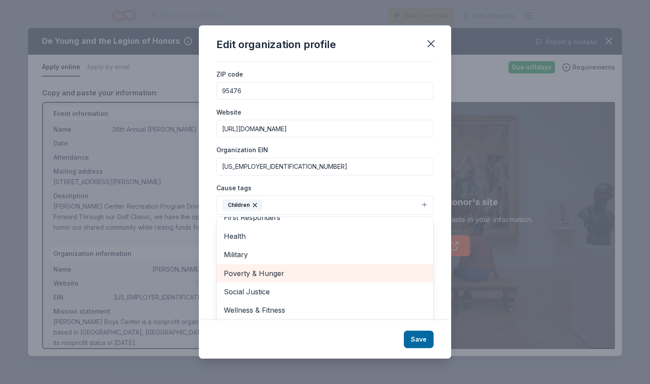
click at [258, 270] on span "Poverty & Hunger" at bounding box center [325, 273] width 202 height 11
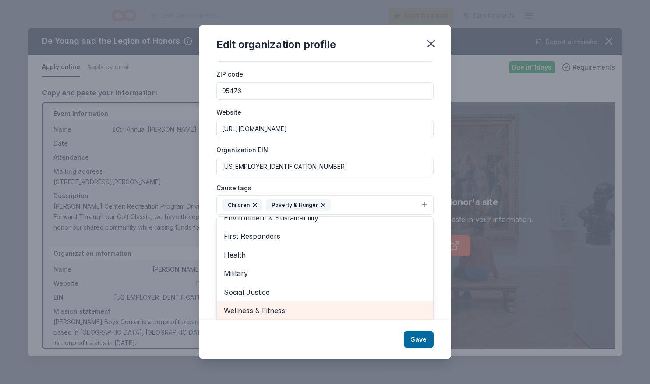
click at [260, 312] on span "Wellness & Fitness" at bounding box center [325, 310] width 202 height 11
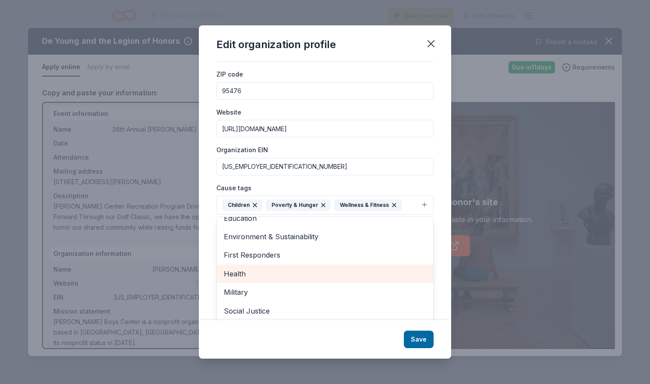
click at [254, 273] on span "Health" at bounding box center [325, 273] width 202 height 11
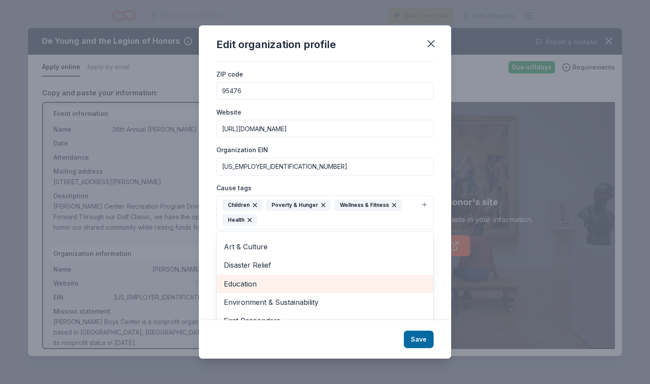
scroll to position [6, 0]
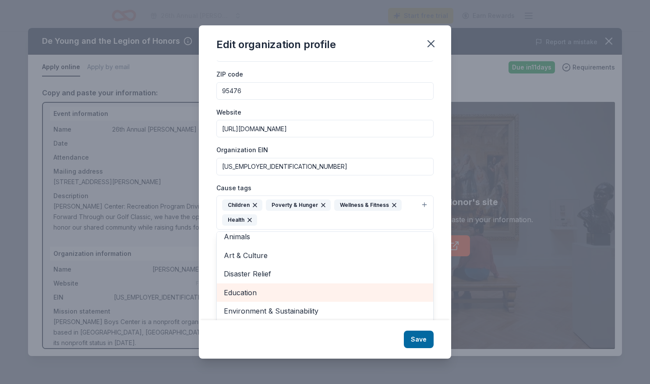
click at [258, 288] on span "Education" at bounding box center [325, 292] width 202 height 11
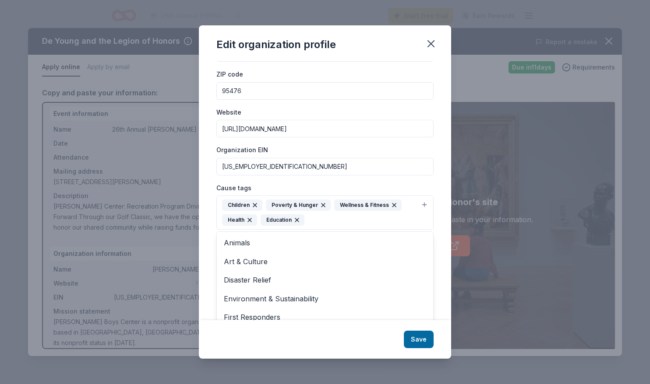
scroll to position [60, 0]
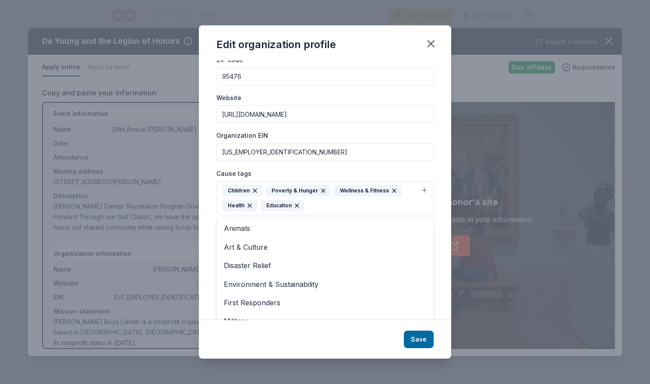
click at [418, 342] on div "Edit organization profile Changes made here will be reflected on your Account. …" at bounding box center [325, 191] width 252 height 333
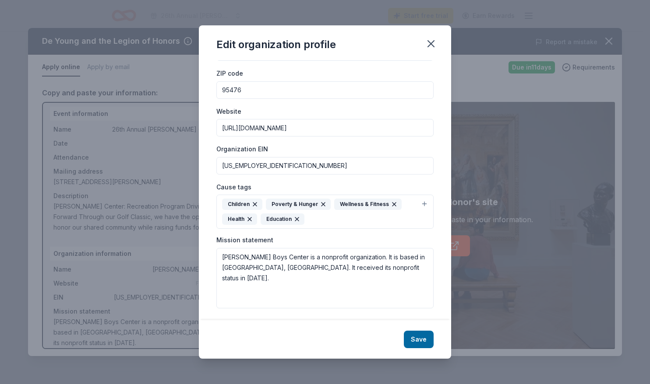
click at [434, 342] on div "Save" at bounding box center [325, 339] width 252 height 39
click at [422, 341] on button "Save" at bounding box center [419, 340] width 30 height 18
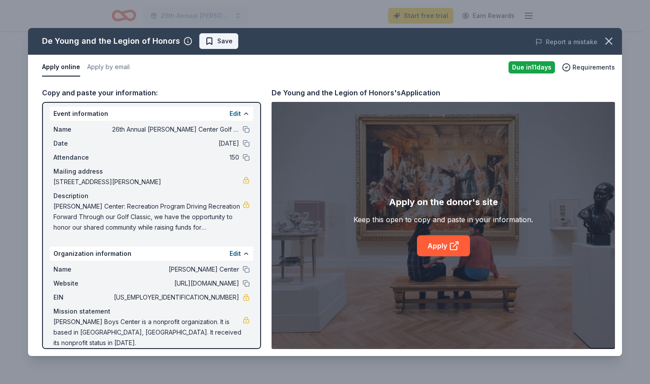
click at [220, 43] on span "Save" at bounding box center [224, 41] width 15 height 11
click at [440, 245] on link "Apply" at bounding box center [443, 246] width 53 height 21
click at [213, 41] on html "26th Annual Hanna Center Golf Classic Start free trial Earn Rewards Due in 11 d…" at bounding box center [325, 59] width 650 height 384
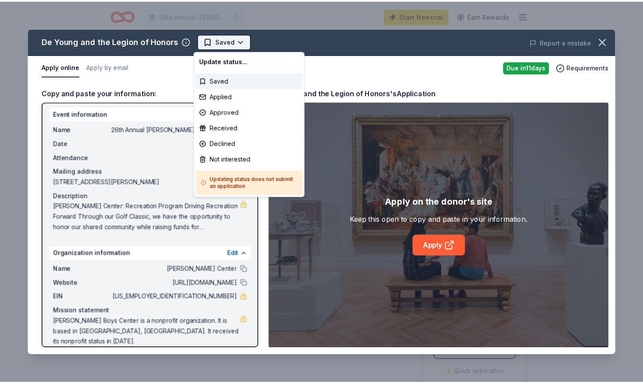
scroll to position [0, 0]
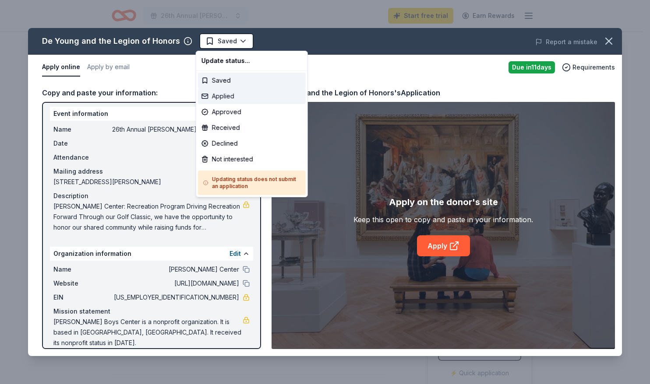
click at [222, 96] on div "Applied" at bounding box center [252, 96] width 108 height 16
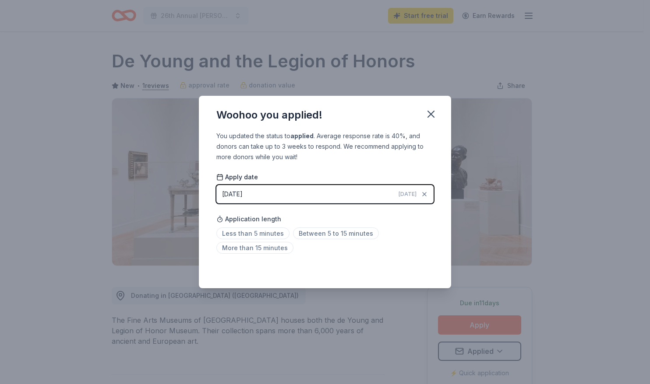
click at [400, 231] on div "Less than 5 minutes Between 5 to 15 minutes More than 15 minutes" at bounding box center [324, 242] width 217 height 29
click at [313, 234] on span "Between 5 to 15 minutes" at bounding box center [336, 234] width 86 height 12
click at [430, 115] on icon "button" at bounding box center [431, 114] width 6 height 6
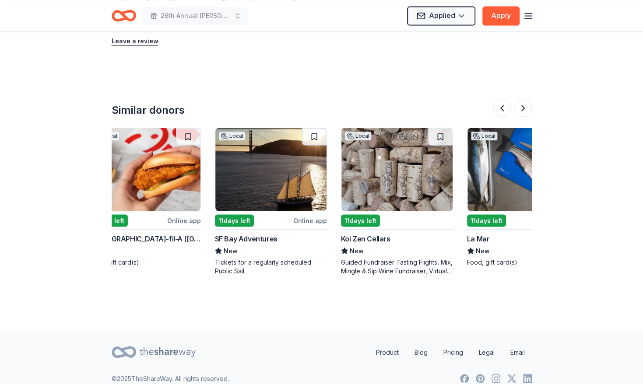
scroll to position [0, 411]
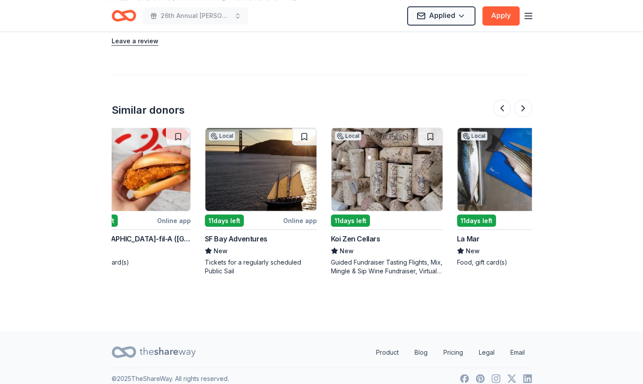
click at [229, 220] on div "11 days left" at bounding box center [224, 220] width 39 height 12
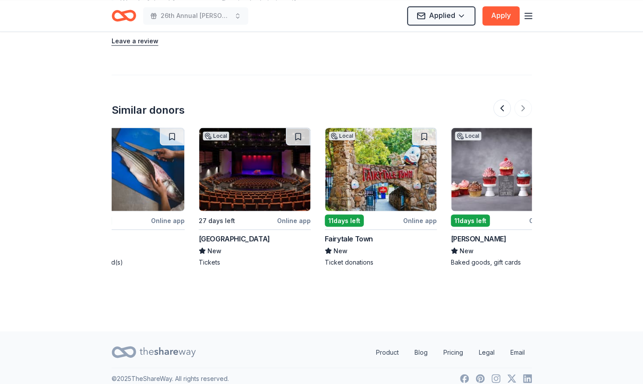
scroll to position [0, 826]
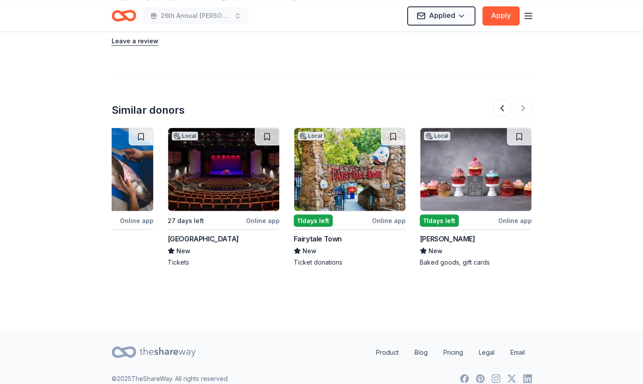
click at [526, 105] on div at bounding box center [512, 108] width 39 height 18
click at [499, 108] on button at bounding box center [502, 108] width 18 height 18
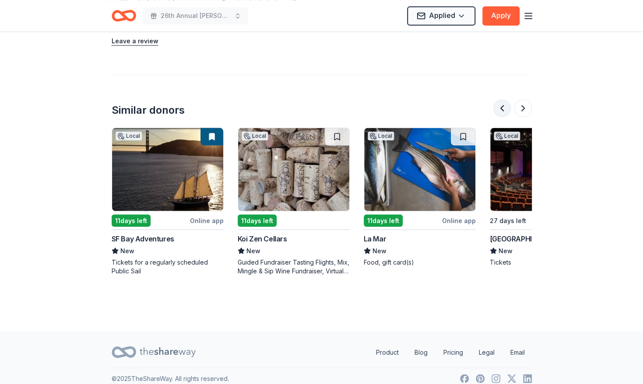
click at [499, 108] on button at bounding box center [502, 108] width 18 height 18
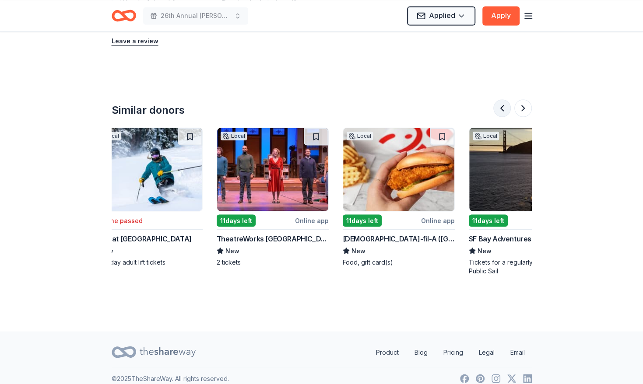
scroll to position [0, 126]
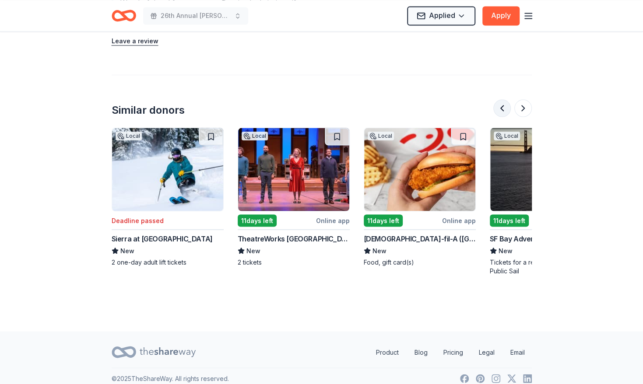
click at [498, 106] on button at bounding box center [502, 108] width 18 height 18
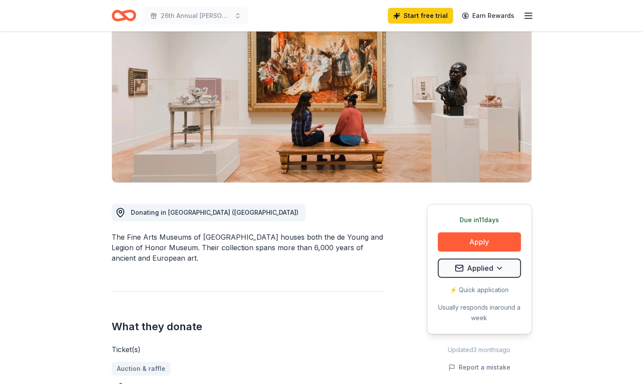
scroll to position [0, 0]
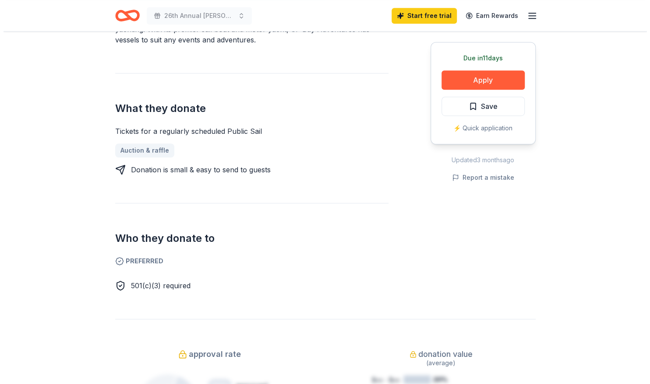
scroll to position [294, 0]
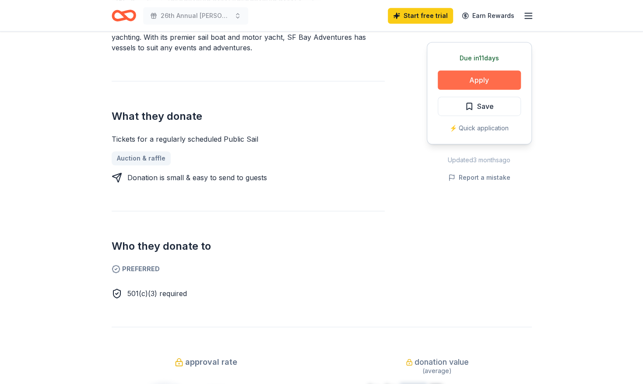
click at [497, 81] on button "Apply" at bounding box center [479, 79] width 83 height 19
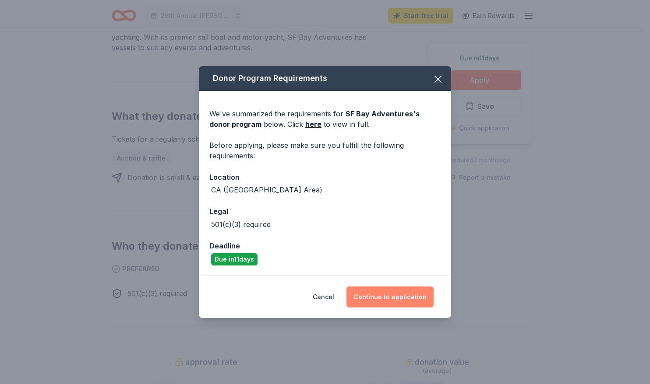
click at [394, 295] on button "Continue to application" at bounding box center [389, 297] width 87 height 21
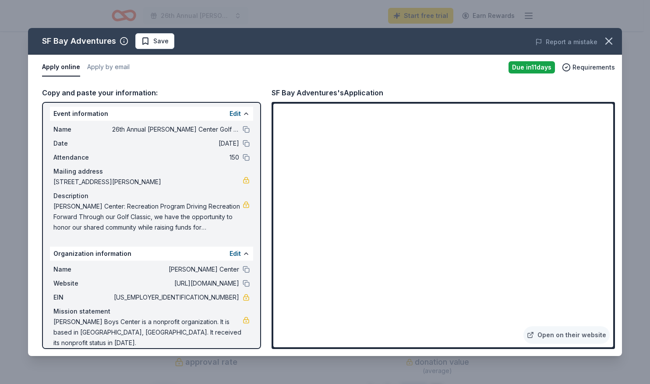
scroll to position [0, 0]
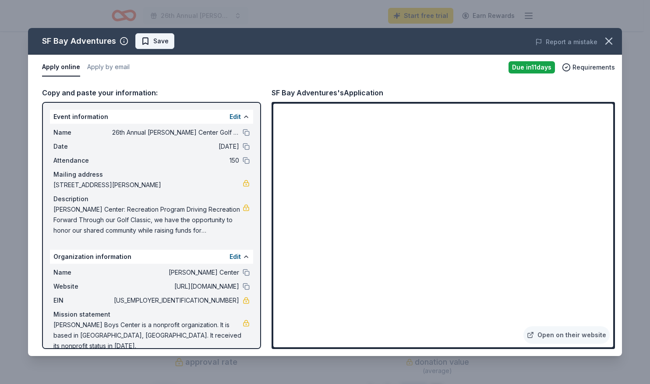
click at [155, 46] on span "Save" at bounding box center [160, 41] width 15 height 11
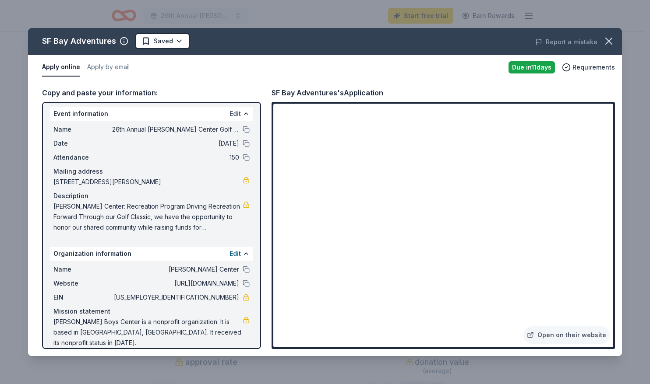
click at [229, 114] on button "Edit" at bounding box center [234, 114] width 11 height 11
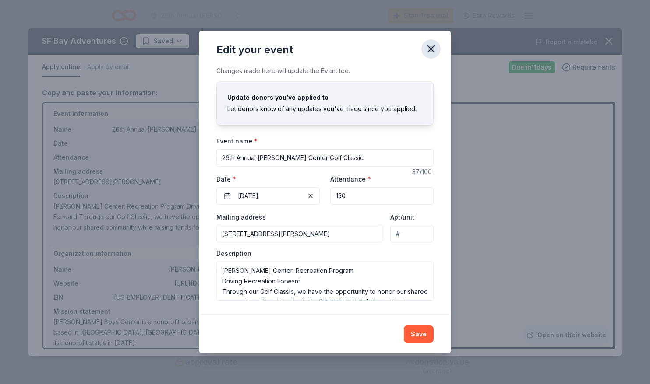
click at [429, 51] on icon "button" at bounding box center [431, 49] width 6 height 6
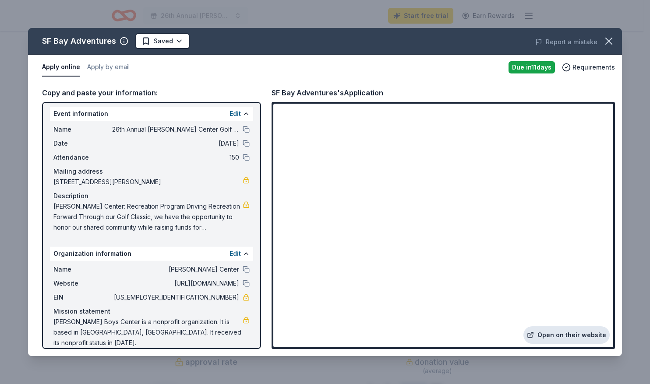
click at [559, 337] on link "Open on their website" at bounding box center [566, 336] width 86 height 18
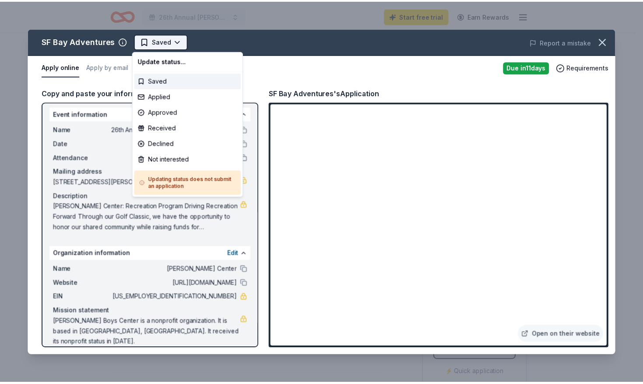
scroll to position [0, 0]
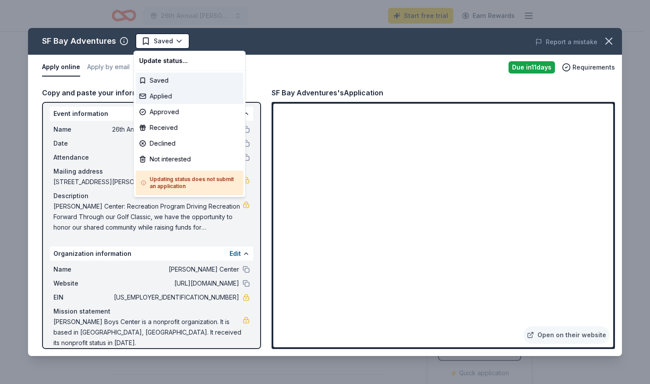
click at [164, 97] on div "Applied" at bounding box center [190, 96] width 108 height 16
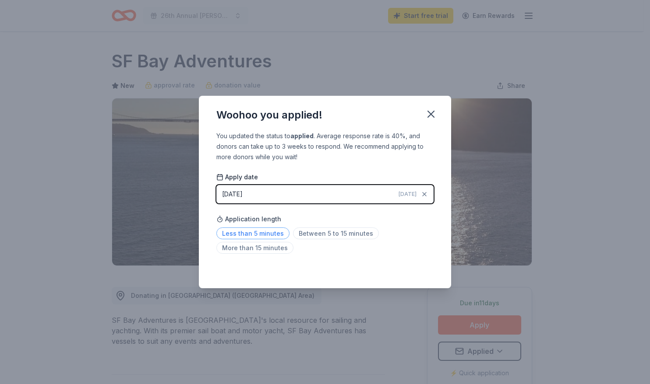
click at [265, 233] on span "Less than 5 minutes" at bounding box center [252, 234] width 73 height 12
click at [433, 112] on icon "button" at bounding box center [431, 114] width 6 height 6
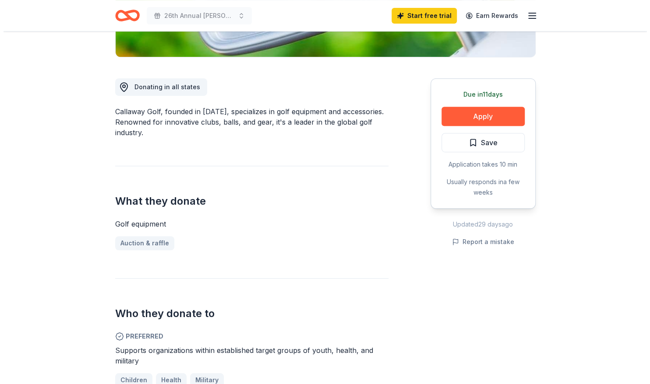
scroll to position [204, 0]
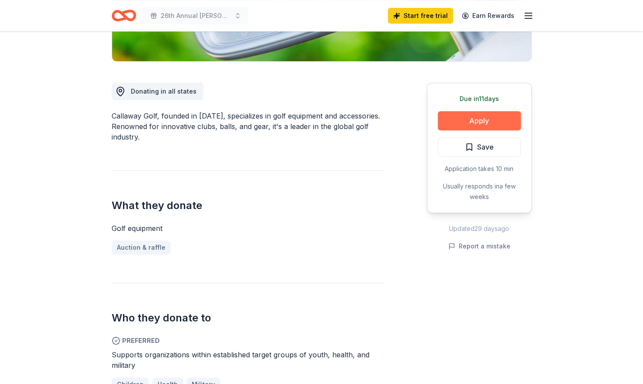
click at [469, 121] on button "Apply" at bounding box center [479, 120] width 83 height 19
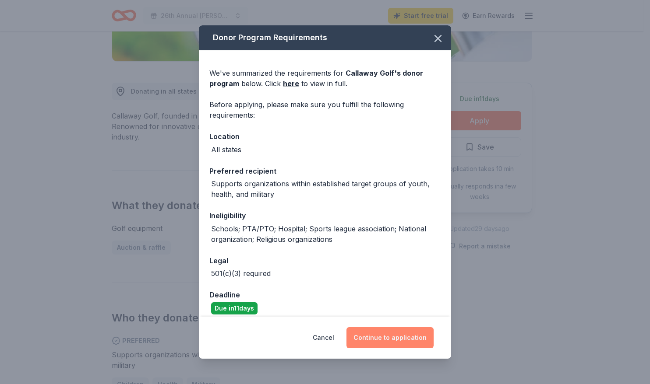
click at [409, 340] on button "Continue to application" at bounding box center [389, 337] width 87 height 21
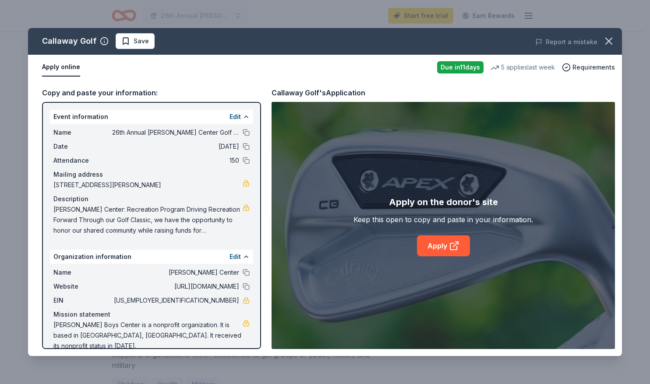
scroll to position [3, 0]
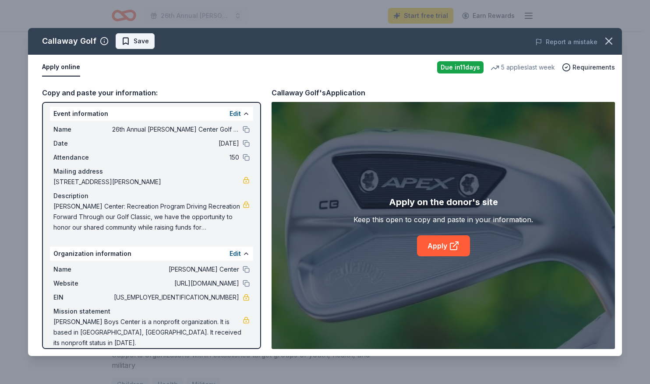
click at [142, 41] on span "Save" at bounding box center [141, 41] width 15 height 11
click at [440, 248] on link "Apply" at bounding box center [443, 246] width 53 height 21
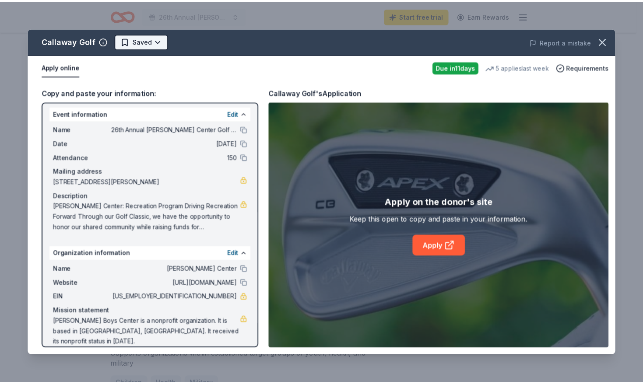
scroll to position [0, 0]
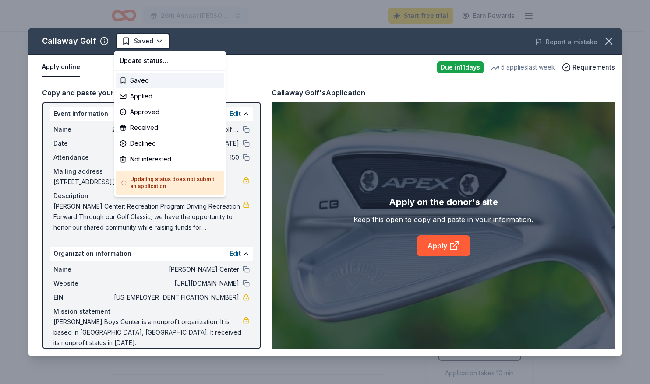
click at [284, 37] on html "26th Annual [PERSON_NAME] Center Golf Classic Start free trial Earn Rewards Due…" at bounding box center [325, 192] width 650 height 384
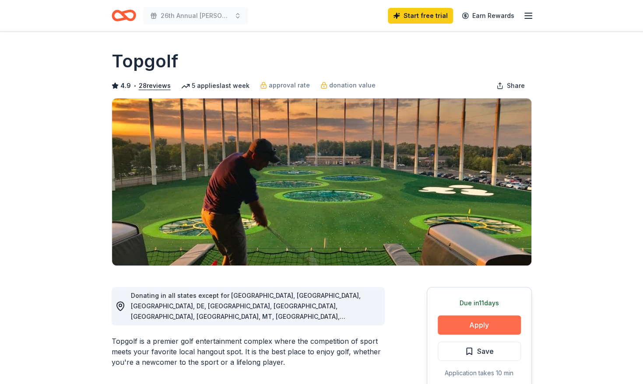
click at [478, 323] on button "Apply" at bounding box center [479, 325] width 83 height 19
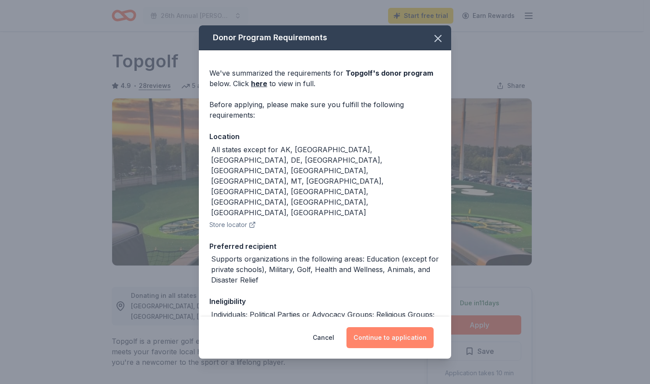
click at [408, 341] on button "Continue to application" at bounding box center [389, 337] width 87 height 21
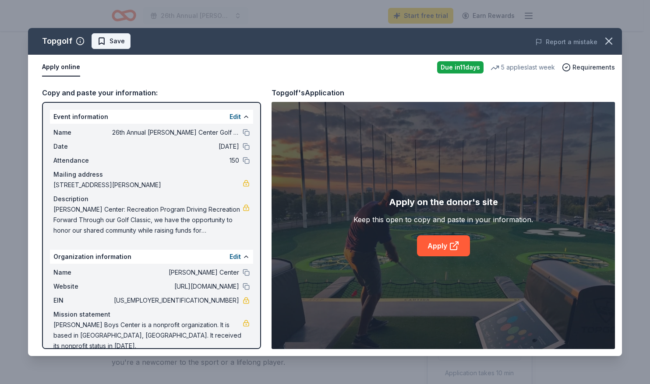
click at [114, 41] on span "Save" at bounding box center [116, 41] width 15 height 11
click at [440, 247] on link "Apply" at bounding box center [443, 246] width 53 height 21
click at [132, 42] on html "26th Annual Hanna Center Golf Classic Start free trial Earn Rewards Due in 11 d…" at bounding box center [325, 192] width 650 height 384
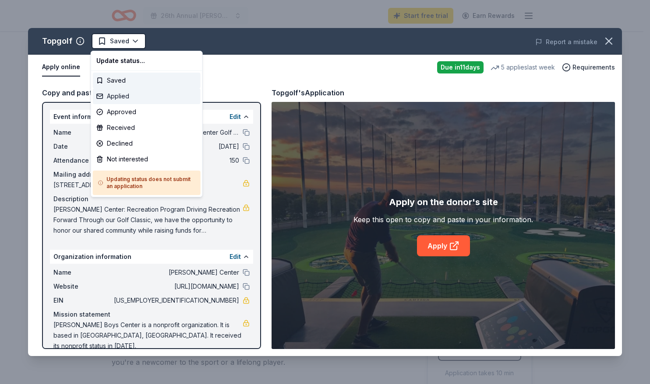
click at [117, 98] on div "Applied" at bounding box center [147, 96] width 108 height 16
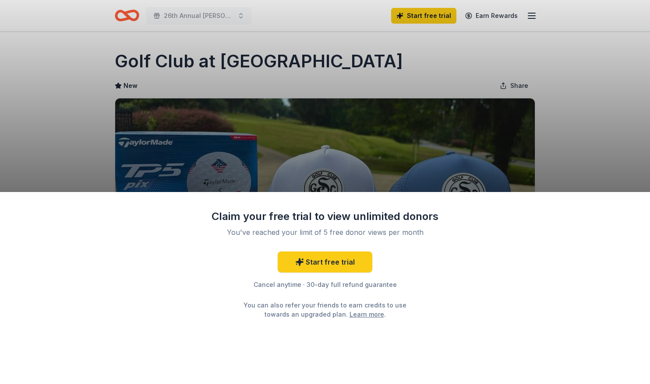
click at [604, 103] on div "Claim your free trial to view unlimited donors You've reached your limit of 5 f…" at bounding box center [325, 192] width 650 height 384
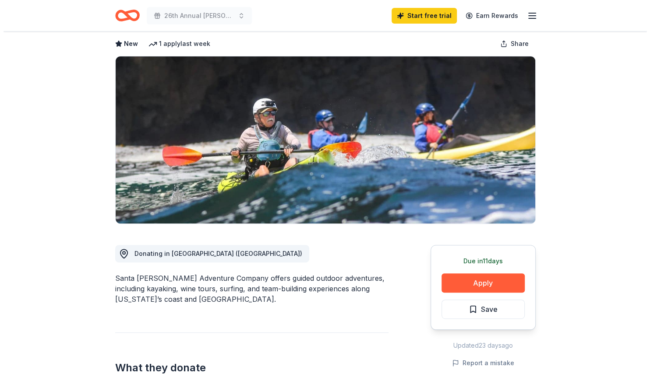
scroll to position [46, 0]
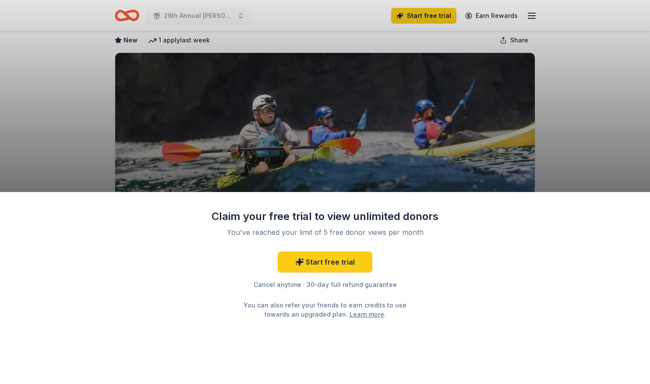
click at [550, 128] on div "Claim your free trial to view unlimited donors You've reached your limit of 5 f…" at bounding box center [325, 192] width 650 height 384
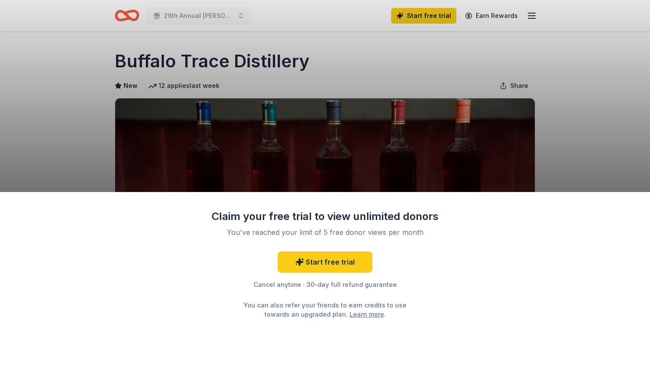
click at [269, 61] on div "Claim your free trial to view unlimited donors You've reached your limit of 5 f…" at bounding box center [325, 192] width 650 height 384
